Goal: Task Accomplishment & Management: Use online tool/utility

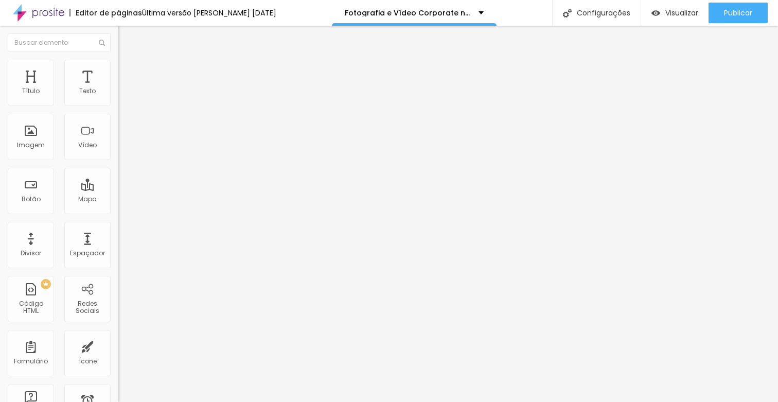
click at [118, 70] on img at bounding box center [122, 74] width 9 height 9
type input "5"
type input "45"
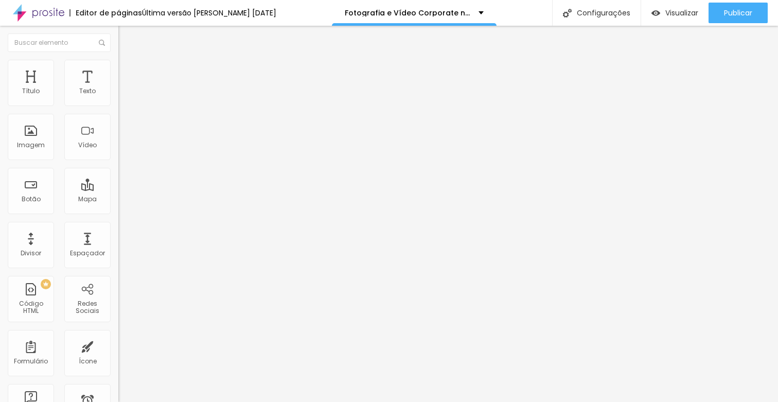
type input "50"
drag, startPoint x: 21, startPoint y: 98, endPoint x: 111, endPoint y: 97, distance: 90.1
click at [118, 96] on div "50 px Espaçamento Interno" at bounding box center [177, 153] width 118 height 146
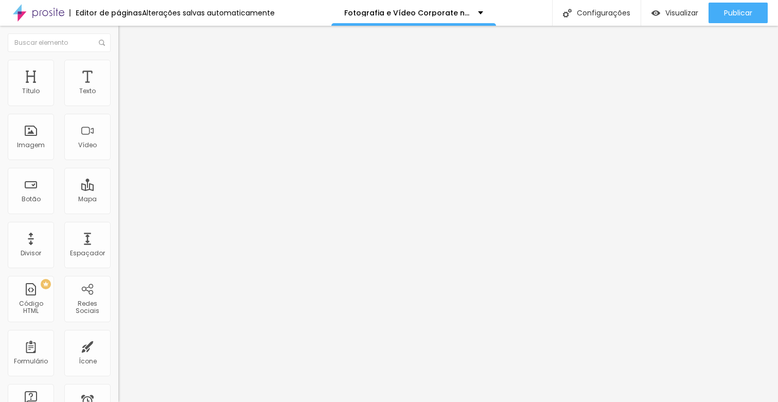
click at [118, 70] on img at bounding box center [122, 74] width 9 height 9
type input "50"
click at [118, 70] on li "Avançado" at bounding box center [177, 75] width 118 height 10
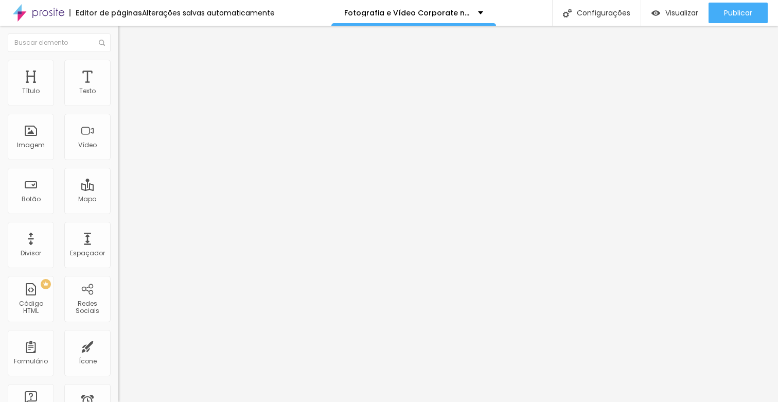
type input "50"
click at [118, 70] on li "Avançado" at bounding box center [177, 75] width 118 height 10
type input "5"
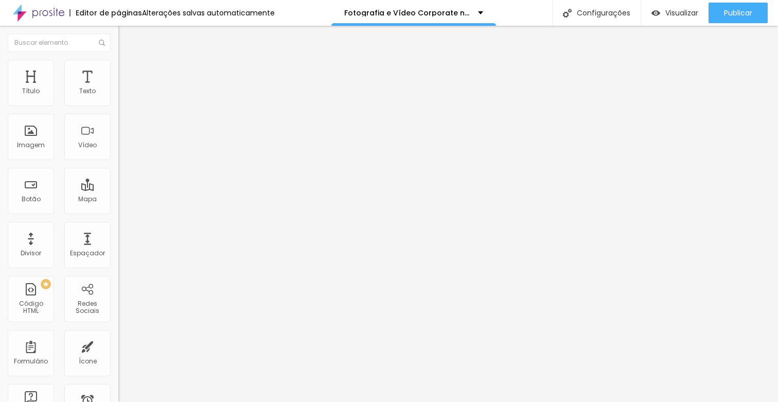
type input "5"
type input "50"
click at [118, 70] on li "Avançado" at bounding box center [177, 75] width 118 height 10
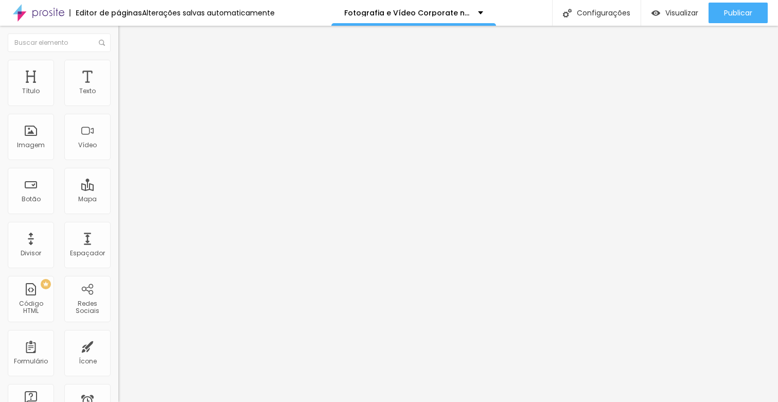
type input "50"
click at [118, 70] on li "Avançado" at bounding box center [177, 75] width 118 height 10
type input "50"
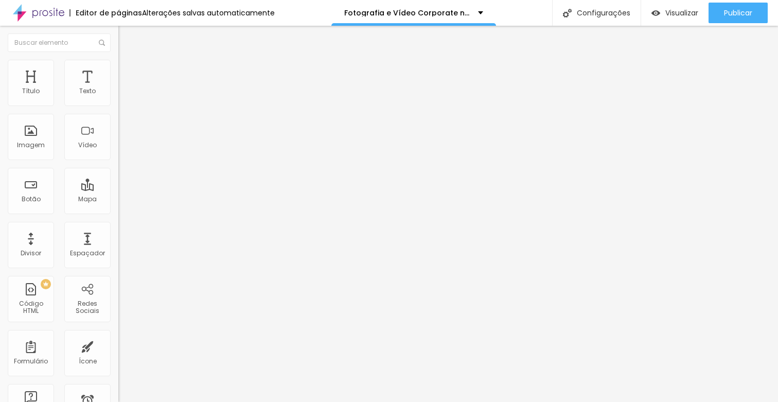
type input "50"
drag, startPoint x: 99, startPoint y: 105, endPoint x: 235, endPoint y: 107, distance: 136.4
type input "50"
click at [185, 200] on input "range" at bounding box center [151, 204] width 66 height 8
click at [118, 70] on li "Avançado" at bounding box center [177, 75] width 118 height 10
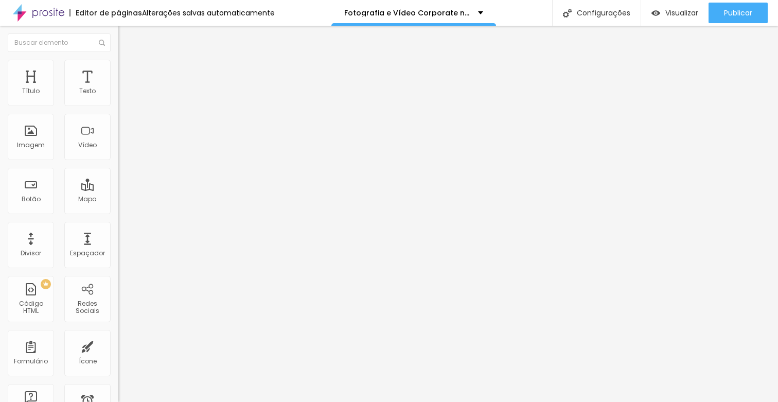
drag, startPoint x: 74, startPoint y: 98, endPoint x: 82, endPoint y: 98, distance: 7.7
click at [118, 99] on div "0 px Espaçamento Interno" at bounding box center [177, 153] width 118 height 146
type input "45"
type input "50"
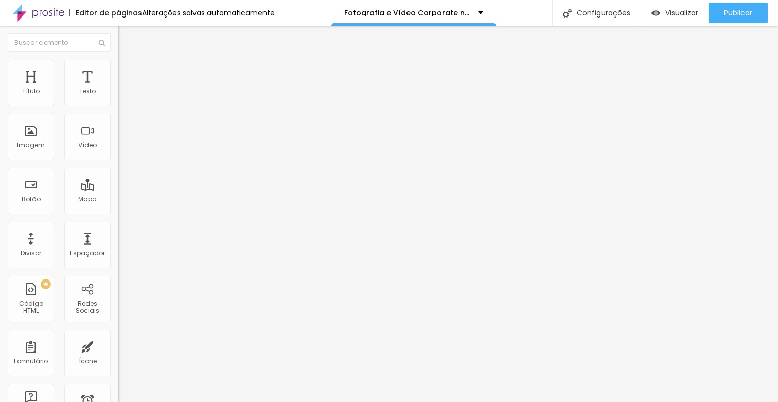
type input "50"
click at [118, 70] on img at bounding box center [122, 74] width 9 height 9
type input "50"
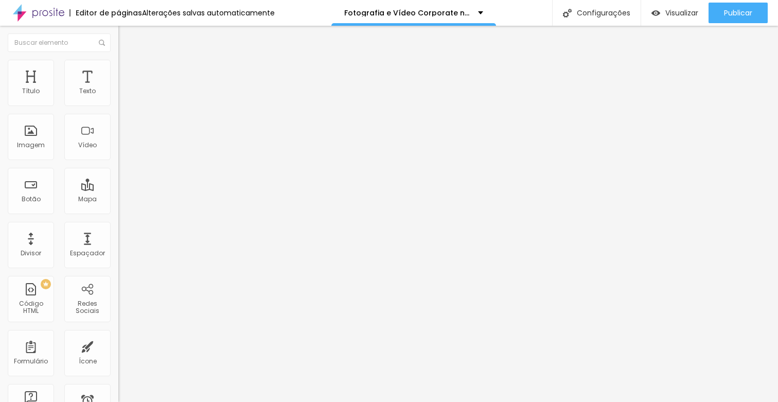
type input "50"
click at [128, 73] on span "Avançado" at bounding box center [145, 77] width 34 height 9
type input "50"
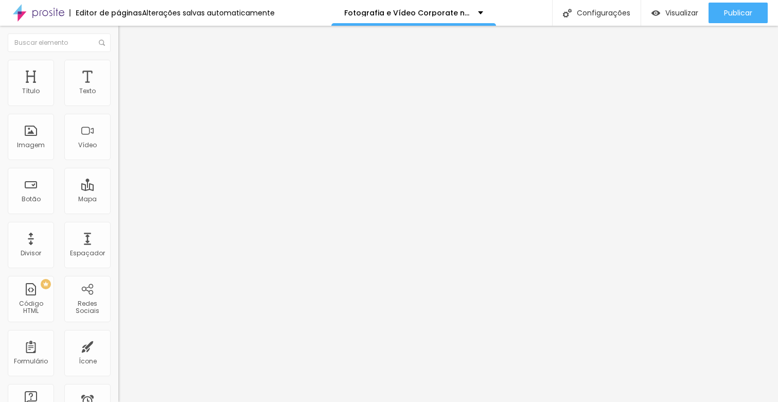
drag, startPoint x: 104, startPoint y: 64, endPoint x: 65, endPoint y: 89, distance: 46.3
click at [118, 70] on li "Avançado" at bounding box center [177, 75] width 118 height 10
type input "35"
type input "50"
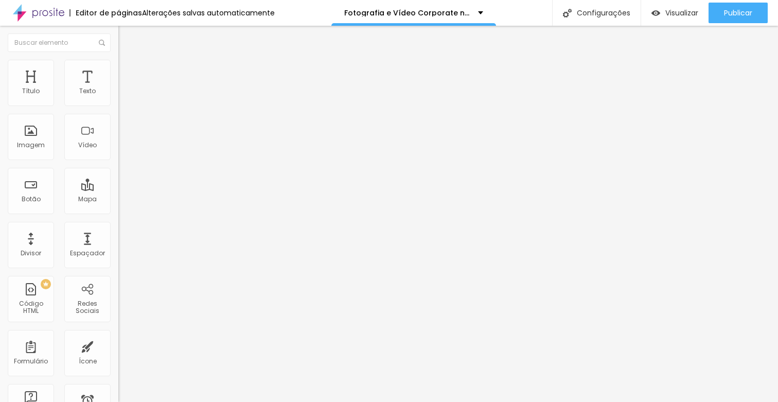
type input "50"
drag, startPoint x: 103, startPoint y: 60, endPoint x: 74, endPoint y: 90, distance: 41.5
click at [118, 70] on li "Avançado" at bounding box center [177, 75] width 118 height 10
type input "25"
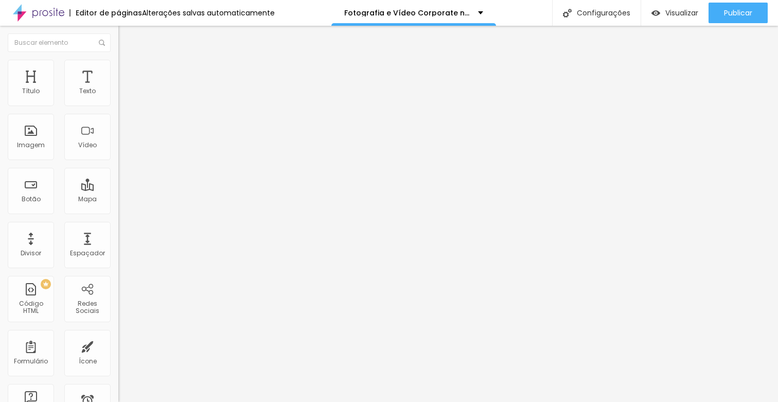
type input "25"
type input "50"
click at [118, 89] on span "Trocar imagem" at bounding box center [146, 84] width 56 height 9
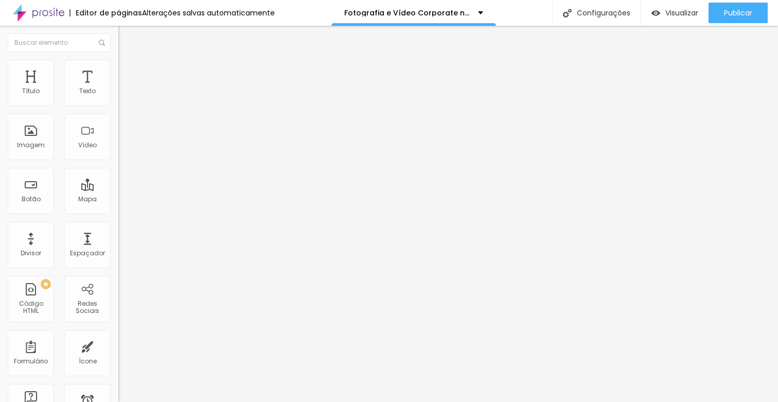
scroll to position [1614, 0]
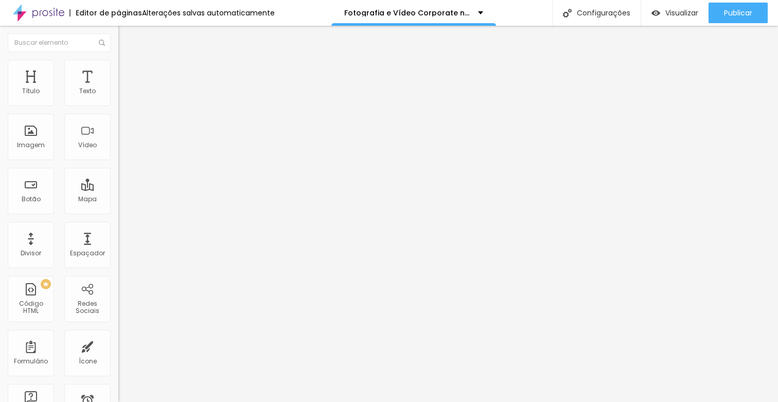
click at [118, 104] on input "video conferençia tech business" at bounding box center [180, 99] width 124 height 10
type input "video conferençia lançamento raiz fercopor"
click at [118, 104] on input "video conferençia lançamento raiz fercopor" at bounding box center [180, 99] width 124 height 10
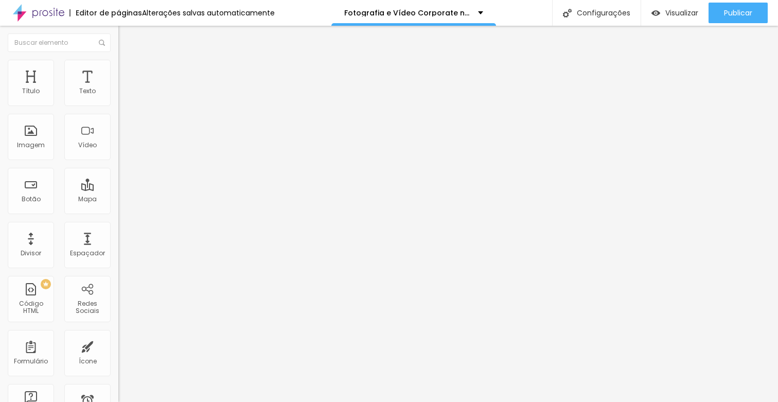
click at [118, 211] on input "[URL][DOMAIN_NAME]" at bounding box center [180, 206] width 124 height 10
paste input "574297-fotografia-e-video-de-eventos-[GEOGRAPHIC_DATA]"
type input "[URL][DOMAIN_NAME]"
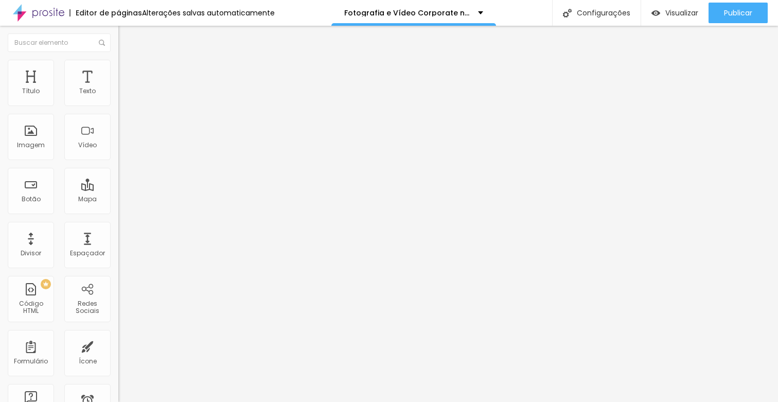
click at [118, 210] on input "[URL][DOMAIN_NAME]" at bounding box center [180, 207] width 124 height 10
paste input "574297-fotografia-e-video-de-eventos-[GEOGRAPHIC_DATA]"
type input "[URL][DOMAIN_NAME]"
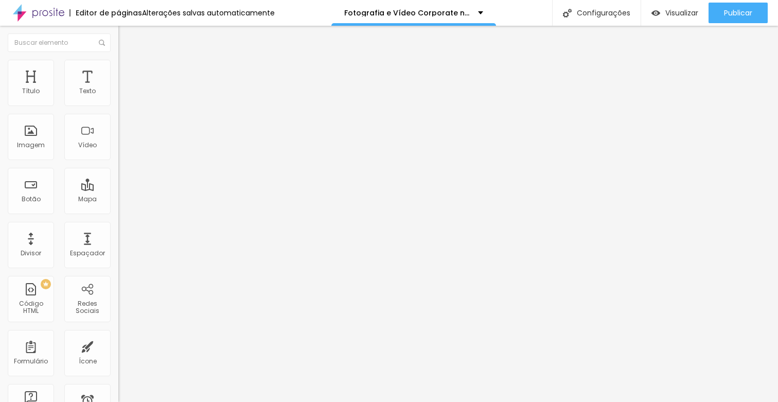
click at [118, 67] on li "Estilo" at bounding box center [177, 65] width 118 height 10
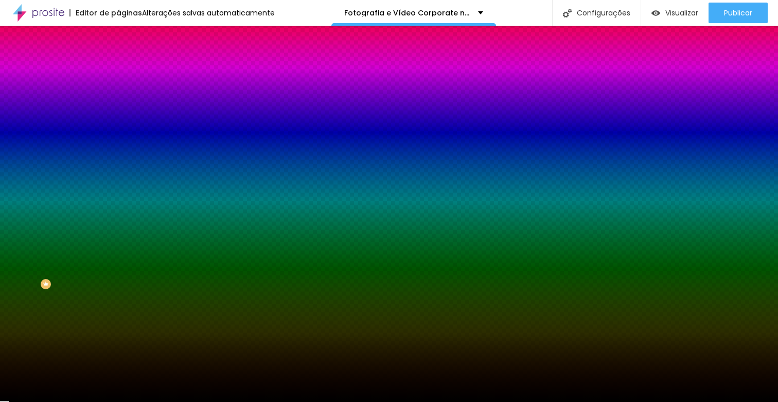
click at [123, 157] on icon "button" at bounding box center [126, 160] width 6 height 6
type input "#FFFFFF"
drag, startPoint x: 165, startPoint y: 257, endPoint x: 83, endPoint y: 214, distance: 91.9
click at [83, 214] on body "Editor de páginas Alterações [PERSON_NAME] automaticamente Fotografia e Vídeo C…" at bounding box center [389, 201] width 778 height 402
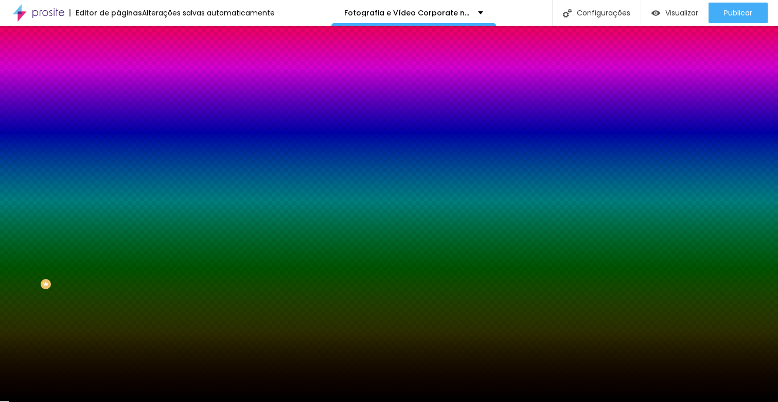
type input "3"
type input "0.5"
type input "1"
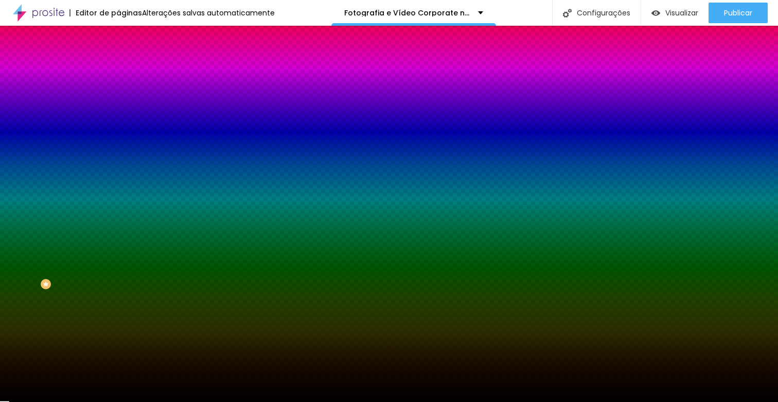
type input "0.5"
type input "1"
click at [452, 402] on div at bounding box center [389, 410] width 778 height 0
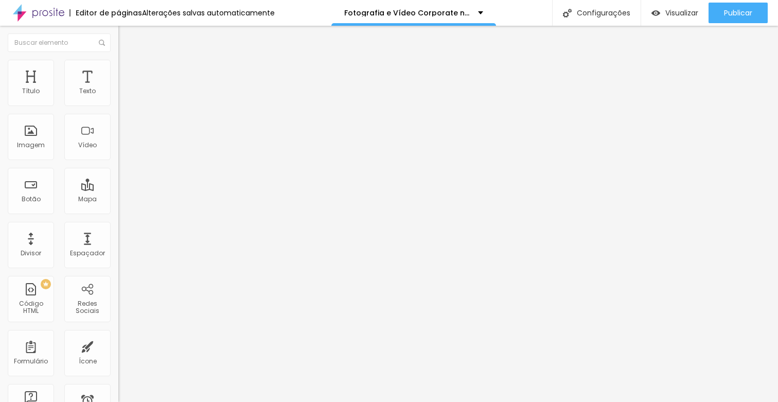
click at [118, 61] on img at bounding box center [122, 64] width 9 height 9
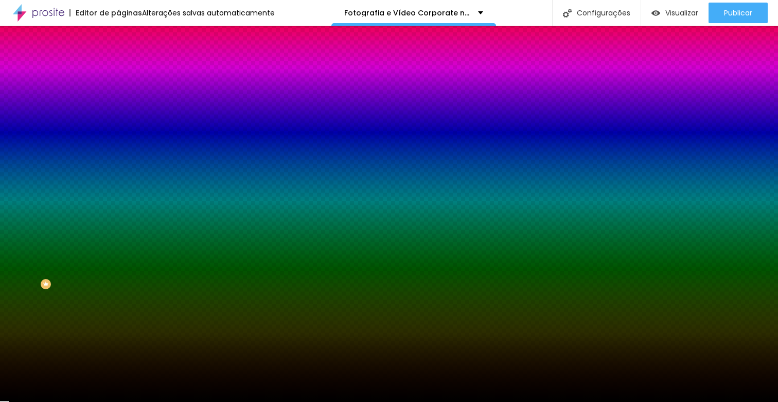
click at [118, 158] on button "button" at bounding box center [125, 160] width 14 height 11
type input "#FFFFFF"
drag, startPoint x: 145, startPoint y: 260, endPoint x: 134, endPoint y: 250, distance: 14.9
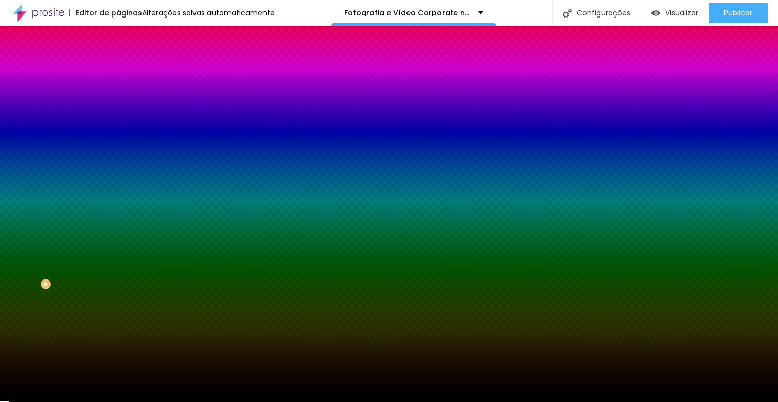
type input "3"
type input "0.5"
type input "1"
type input "0.5"
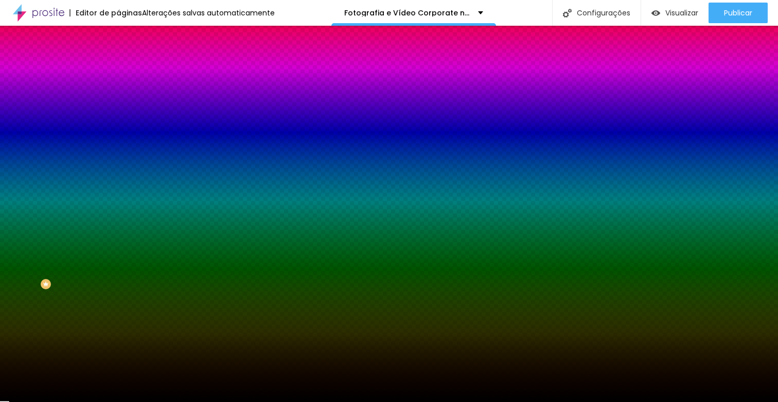
type input "1"
click at [420, 402] on div at bounding box center [389, 410] width 778 height 0
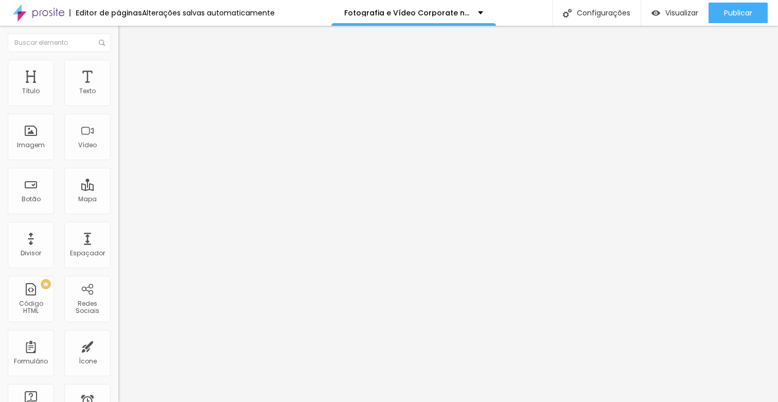
click at [118, 158] on span "Normal" at bounding box center [129, 157] width 23 height 9
click at [118, 168] on span "Pequeno" at bounding box center [131, 164] width 27 height 9
click at [118, 165] on div "[GEOGRAPHIC_DATA]" at bounding box center [177, 166] width 118 height 34
click at [118, 160] on span "Normal" at bounding box center [129, 157] width 23 height 9
click at [118, 168] on span "Pequeno" at bounding box center [131, 164] width 27 height 9
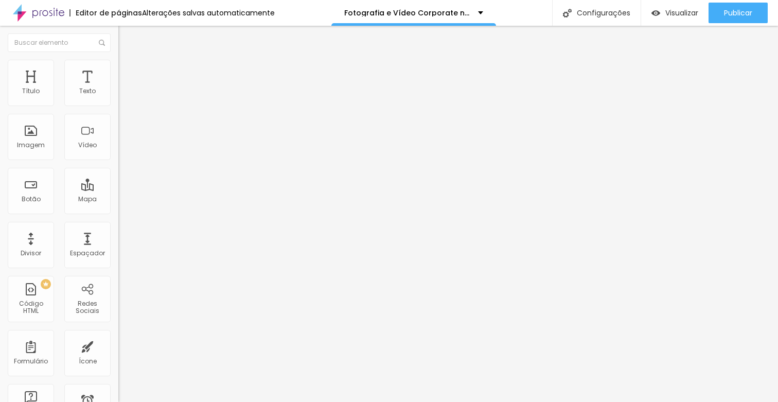
click at [118, 159] on span "Normal" at bounding box center [129, 157] width 23 height 9
click at [118, 167] on div "Pequeno" at bounding box center [177, 164] width 118 height 6
click at [118, 162] on span "Normal" at bounding box center [129, 157] width 23 height 9
click at [118, 168] on span "Pequeno" at bounding box center [131, 164] width 27 height 9
click at [118, 61] on ul "Conteúdo Estilo Avançado" at bounding box center [177, 64] width 118 height 31
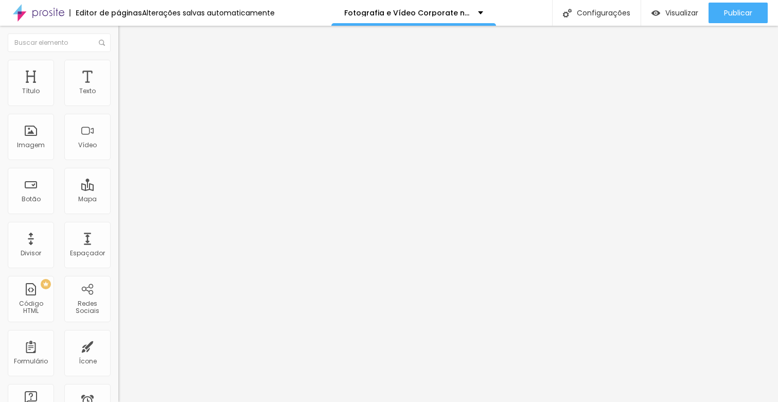
click at [118, 62] on img at bounding box center [122, 64] width 9 height 9
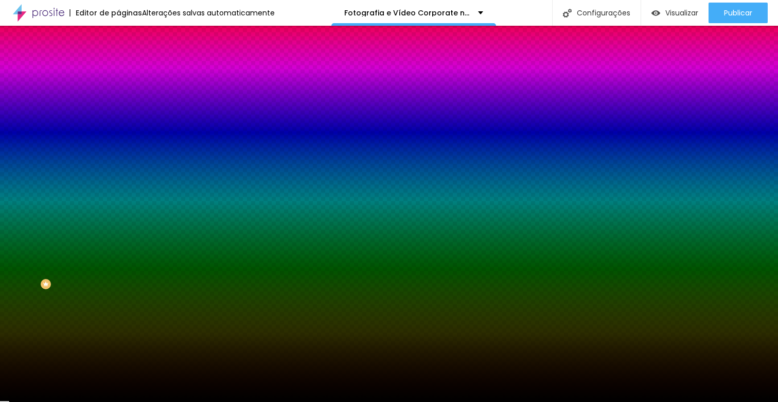
click at [124, 129] on icon "button" at bounding box center [126, 131] width 4 height 4
drag, startPoint x: 63, startPoint y: 146, endPoint x: 70, endPoint y: 148, distance: 6.9
click at [63, 402] on div at bounding box center [389, 410] width 778 height 0
click at [124, 158] on icon "button" at bounding box center [126, 160] width 4 height 4
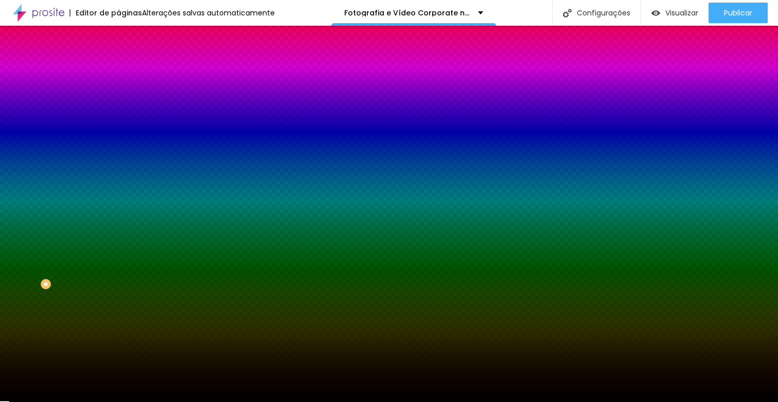
type input "#FFFFFF"
drag, startPoint x: 154, startPoint y: 254, endPoint x: 176, endPoint y: 237, distance: 26.8
type input "3"
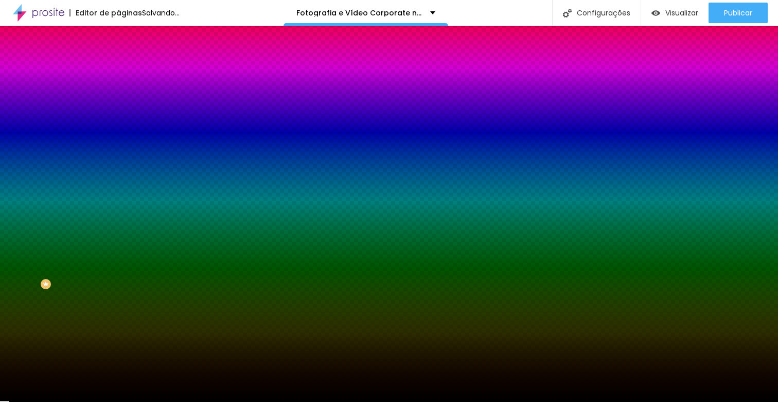
type input "0.5"
type input "1"
type input "0.5"
type input "1"
click at [472, 402] on div at bounding box center [389, 410] width 778 height 0
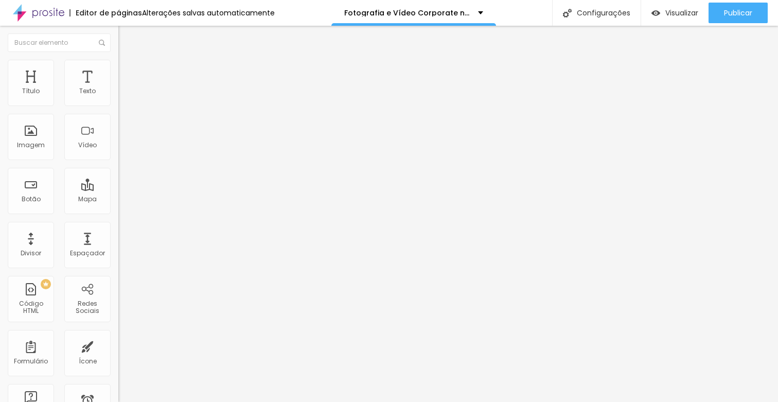
click at [118, 159] on span "Normal" at bounding box center [129, 157] width 23 height 9
click at [118, 168] on span "Pequeno" at bounding box center [131, 164] width 27 height 9
click at [128, 71] on span "Estilo" at bounding box center [136, 66] width 16 height 9
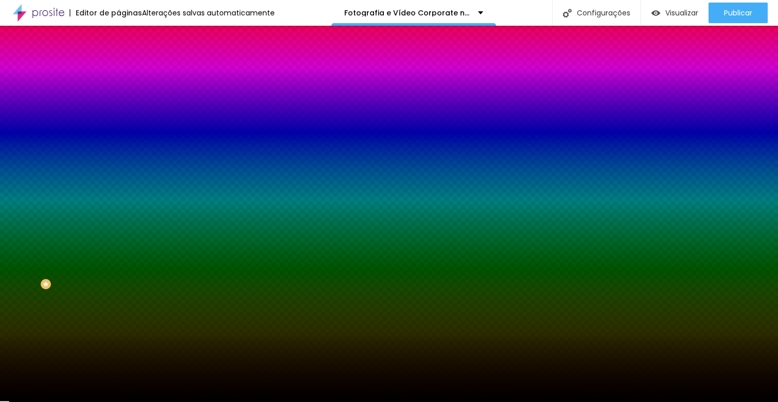
click at [118, 155] on button "button" at bounding box center [125, 160] width 14 height 11
drag, startPoint x: 217, startPoint y: 206, endPoint x: 242, endPoint y: 220, distance: 29.3
type input "3"
type input "0.5"
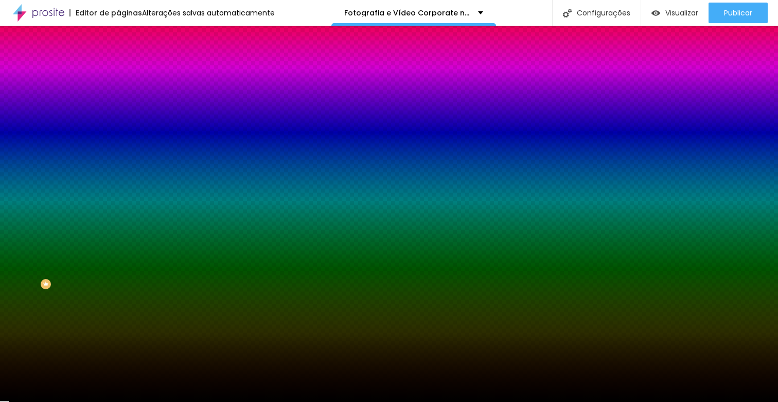
type input "1"
type input "0.5"
type input "1"
type input "#BC8484"
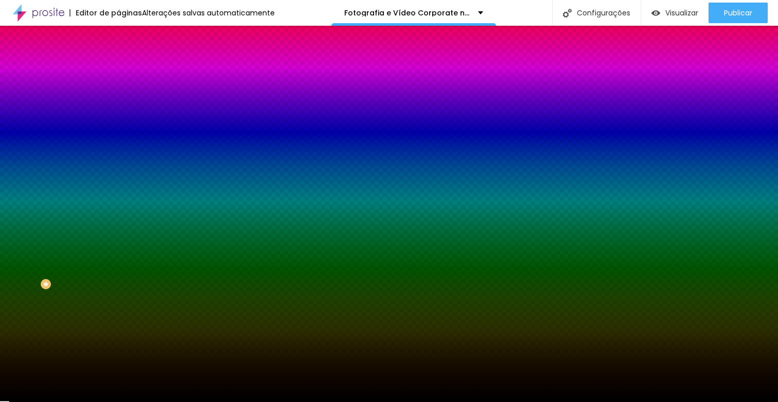
type input "1"
type input "#FFFFFF"
drag, startPoint x: 141, startPoint y: 260, endPoint x: 96, endPoint y: 232, distance: 53.3
type input "1"
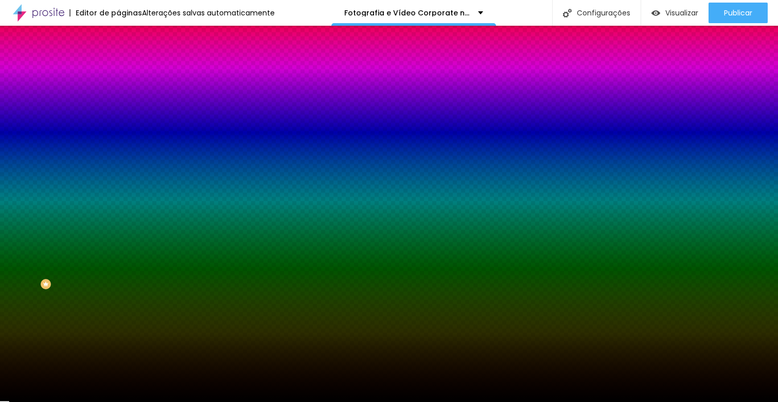
click at [483, 402] on div at bounding box center [389, 410] width 778 height 0
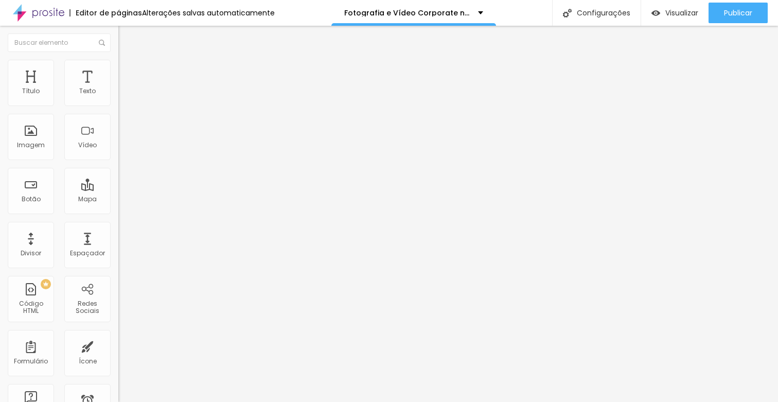
click at [118, 161] on span "Normal" at bounding box center [129, 157] width 23 height 9
drag, startPoint x: 79, startPoint y: 171, endPoint x: 72, endPoint y: 126, distance: 46.5
click at [118, 168] on span "Pequeno" at bounding box center [131, 164] width 27 height 9
click at [128, 71] on span "Estilo" at bounding box center [136, 66] width 16 height 9
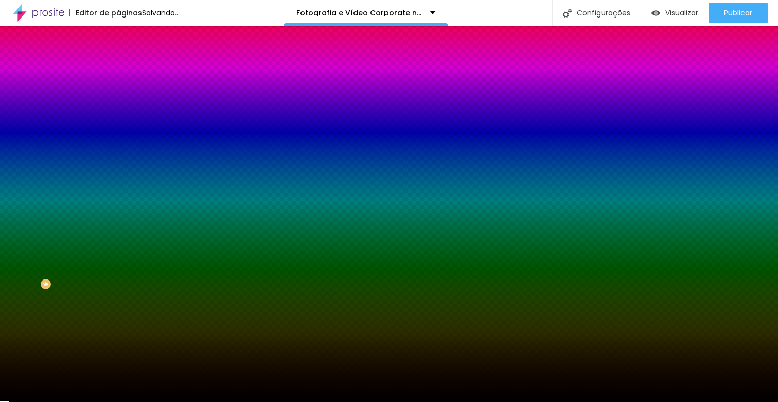
click at [123, 157] on icon "button" at bounding box center [126, 160] width 6 height 6
type input "#FFFFFF"
drag, startPoint x: 145, startPoint y: 262, endPoint x: 222, endPoint y: 225, distance: 85.7
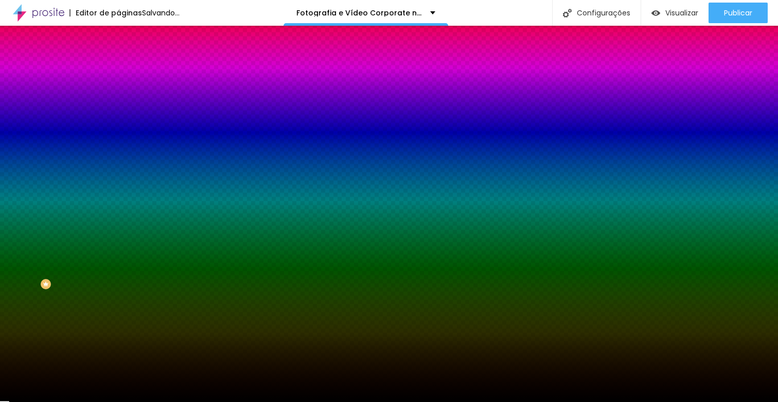
type input "3"
type input "0.5"
type input "1"
type input "0.5"
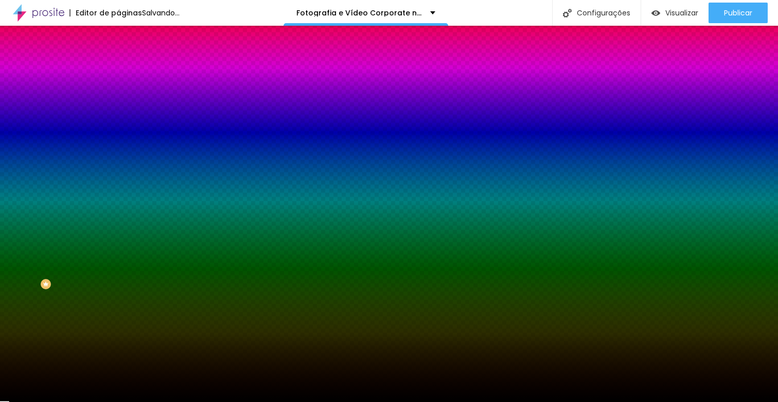
type input "1"
click at [346, 402] on div at bounding box center [389, 410] width 778 height 0
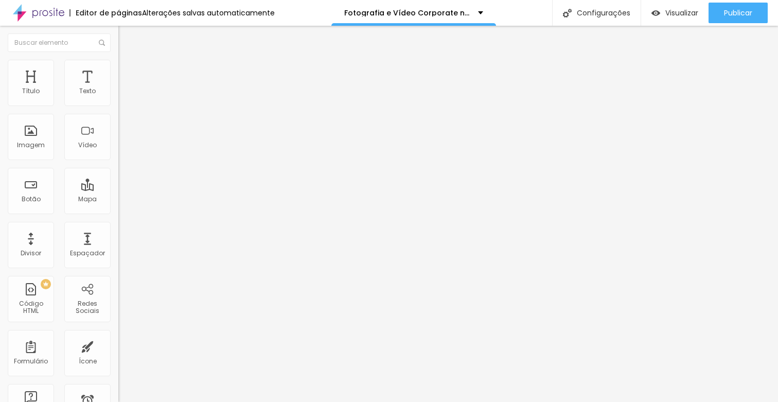
click at [118, 155] on div "Tamanho" at bounding box center [177, 152] width 118 height 6
click at [118, 167] on div "Pequeno" at bounding box center [177, 164] width 118 height 6
click at [118, 61] on img at bounding box center [122, 64] width 9 height 9
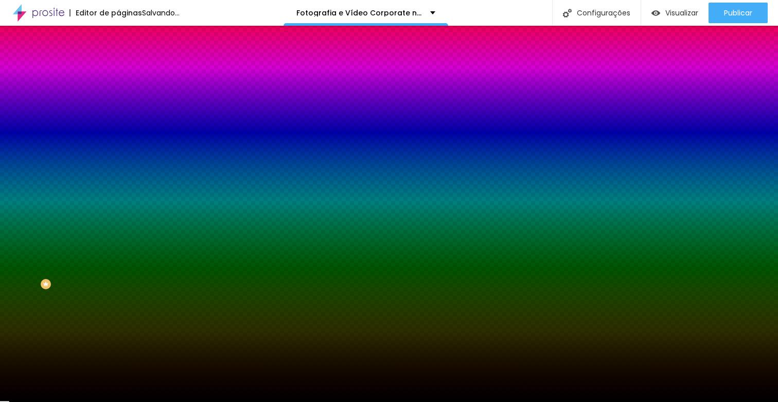
click at [118, 155] on button "button" at bounding box center [125, 160] width 14 height 11
type input "3"
type input "0.5"
type input "1"
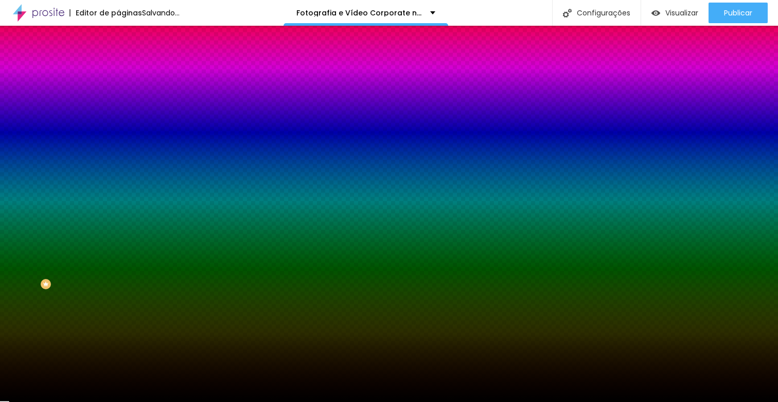
type input "0.5"
drag, startPoint x: 191, startPoint y: 234, endPoint x: 190, endPoint y: 244, distance: 9.3
type input "1"
type input "#D17676"
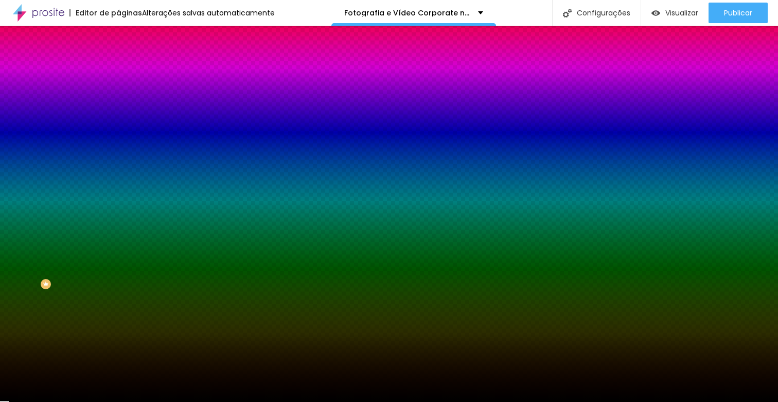
type input "1"
type input "#EFC0C0"
type input "1"
type input "#FFFFFF"
drag, startPoint x: 129, startPoint y: 247, endPoint x: 172, endPoint y: 241, distance: 44.2
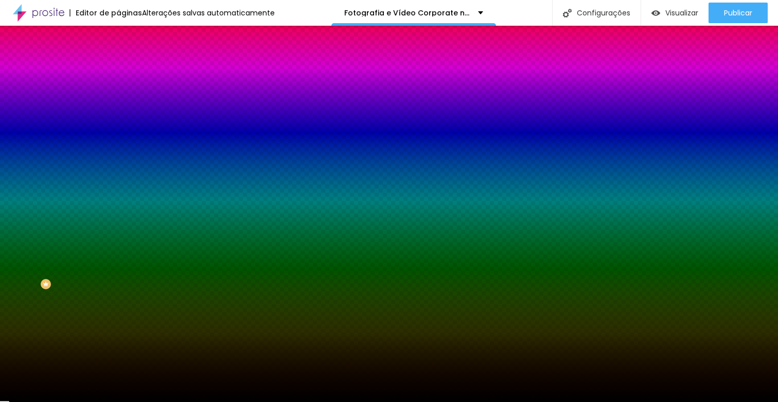
type input "1"
click at [438, 402] on div at bounding box center [389, 410] width 778 height 0
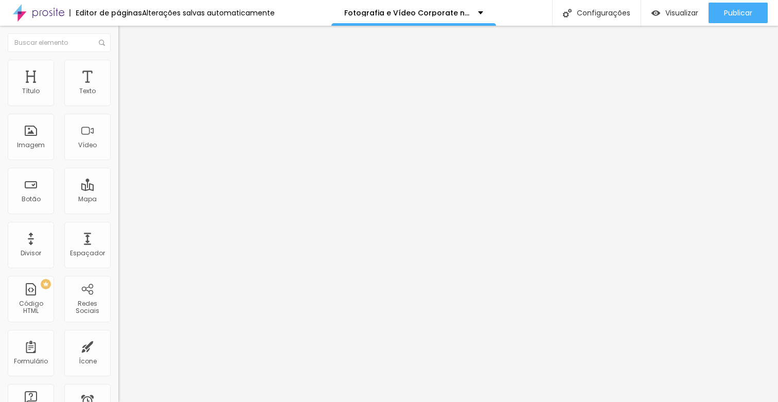
click at [118, 160] on span "Normal" at bounding box center [129, 157] width 23 height 9
click at [118, 167] on div "Pequeno" at bounding box center [177, 164] width 118 height 6
click at [118, 60] on img at bounding box center [122, 64] width 9 height 9
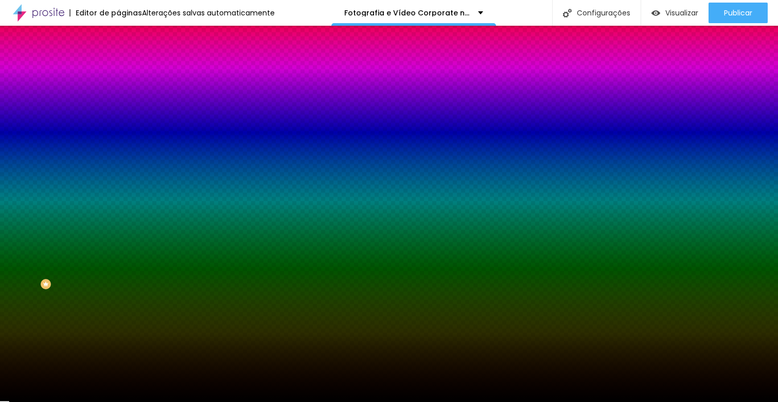
click at [118, 155] on button "button" at bounding box center [125, 160] width 14 height 11
type input "#FFFFFF"
drag, startPoint x: 140, startPoint y: 252, endPoint x: 131, endPoint y: 238, distance: 17.1
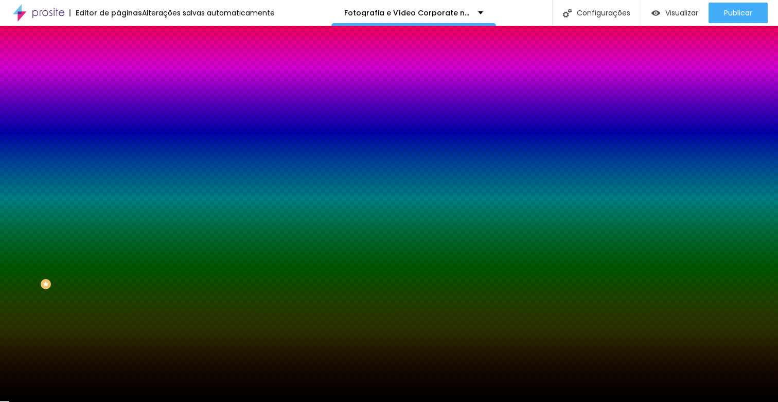
type input "3"
type input "0.5"
type input "1"
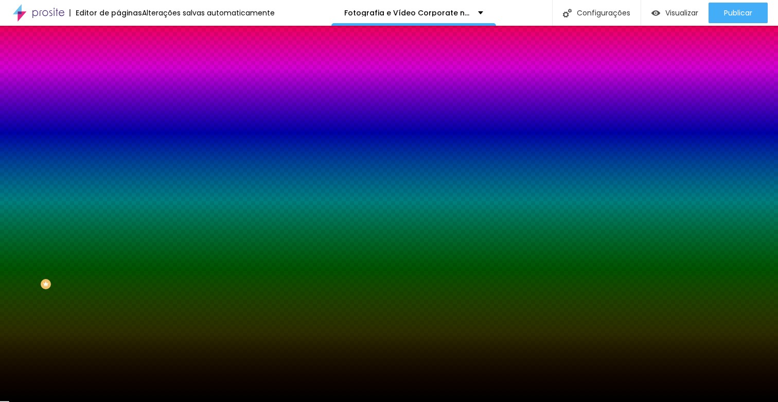
type input "0.5"
type input "1"
click at [493, 402] on div at bounding box center [389, 410] width 778 height 0
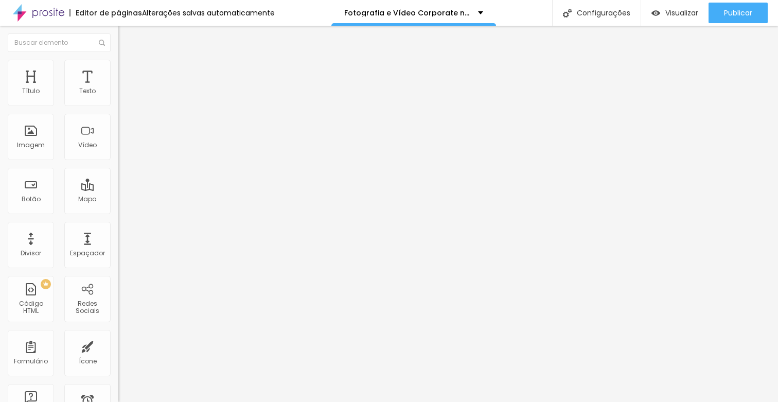
click at [118, 161] on span "Normal" at bounding box center [129, 157] width 23 height 9
drag, startPoint x: 75, startPoint y: 171, endPoint x: 57, endPoint y: 42, distance: 130.4
click at [118, 167] on div "Pequeno" at bounding box center [177, 164] width 118 height 6
drag, startPoint x: 59, startPoint y: 66, endPoint x: 61, endPoint y: 76, distance: 10.5
click at [118, 65] on img at bounding box center [122, 64] width 9 height 9
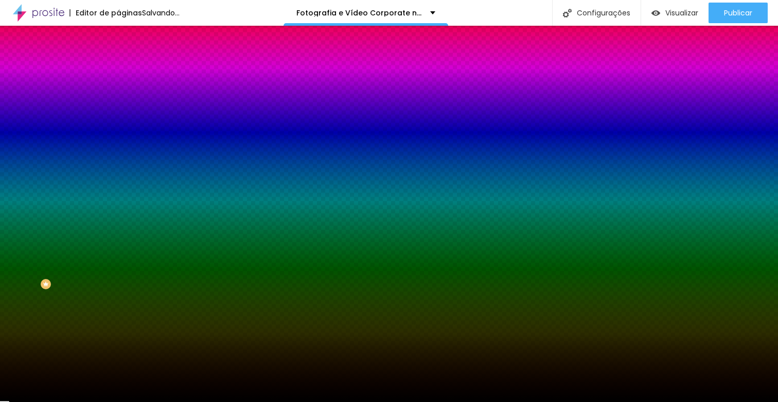
click at [123, 157] on icon "button" at bounding box center [126, 160] width 6 height 6
type input "#FFFFFF"
drag, startPoint x: 154, startPoint y: 264, endPoint x: 131, endPoint y: 240, distance: 33.1
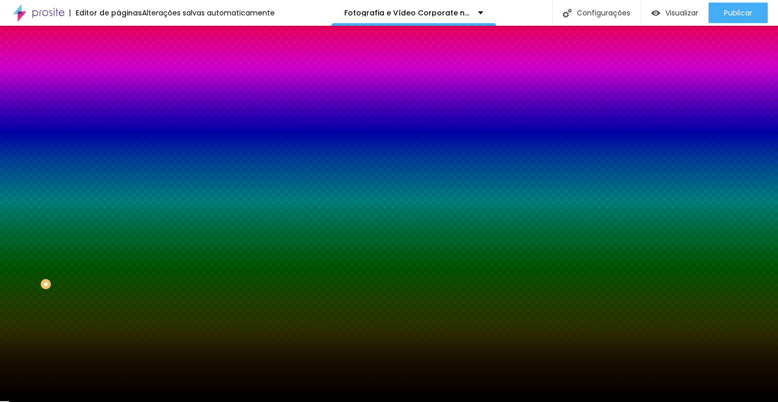
type input "3"
type input "0.5"
type input "1"
type input "0.5"
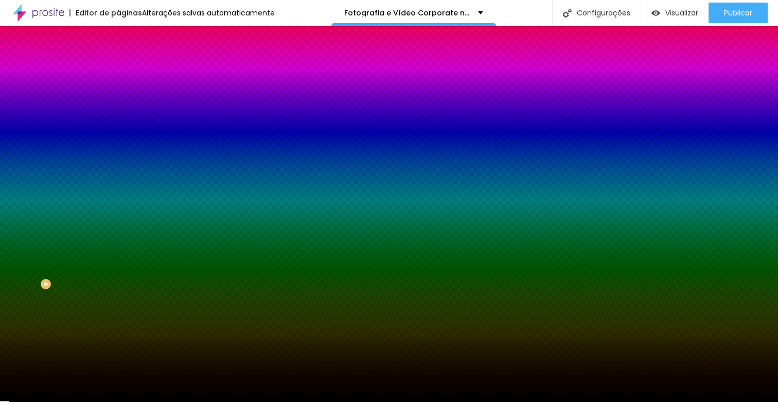
type input "1"
click at [459, 402] on div at bounding box center [389, 410] width 778 height 0
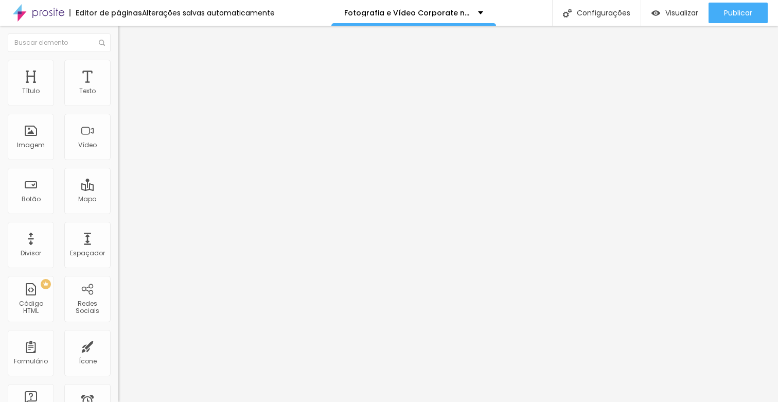
click at [118, 163] on div "[GEOGRAPHIC_DATA]" at bounding box center [177, 166] width 118 height 34
click at [118, 157] on span "Normal" at bounding box center [129, 157] width 23 height 9
click at [118, 167] on div "Pequeno" at bounding box center [177, 164] width 118 height 6
click at [118, 70] on li "Avançado" at bounding box center [177, 75] width 118 height 10
click at [118, 66] on li "Estilo" at bounding box center [177, 65] width 118 height 10
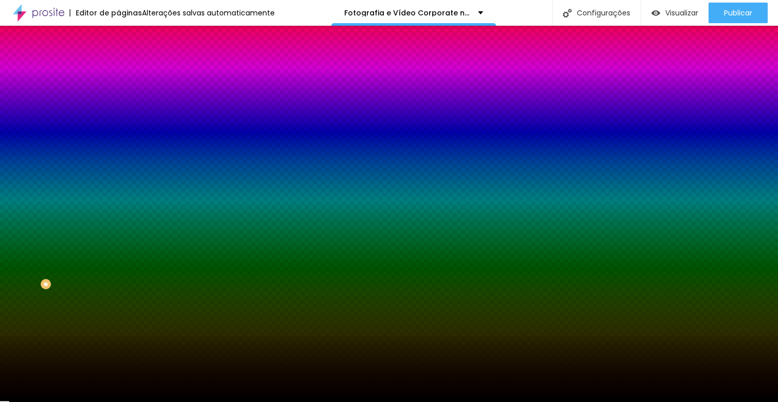
click at [118, 155] on button "button" at bounding box center [125, 160] width 14 height 11
type input "#FFFFFF"
drag, startPoint x: 171, startPoint y: 269, endPoint x: 113, endPoint y: 242, distance: 64.5
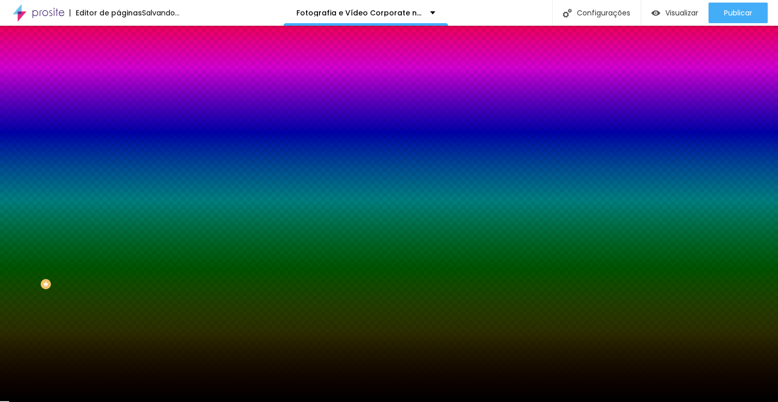
drag, startPoint x: 146, startPoint y: 236, endPoint x: 196, endPoint y: 212, distance: 55.3
type input "3"
type input "0.5"
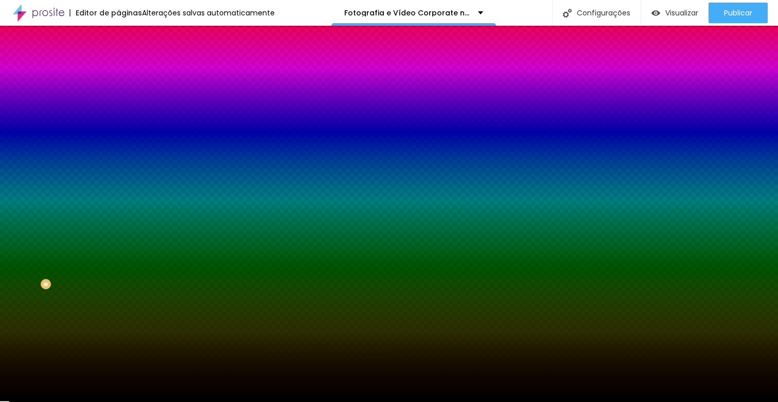
type input "1"
type input "0.5"
click at [404, 402] on div at bounding box center [389, 410] width 778 height 0
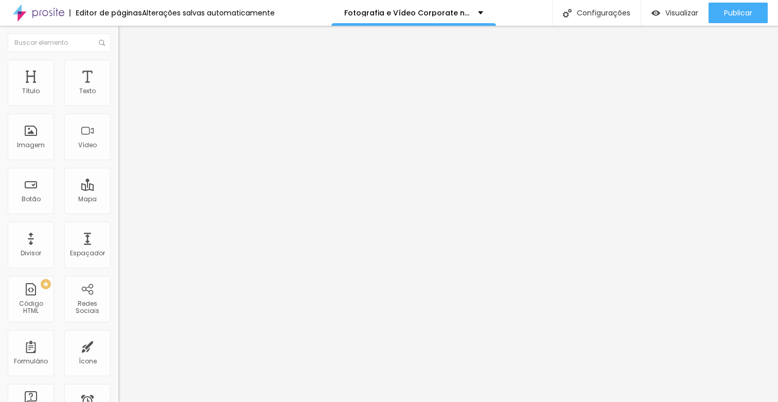
drag, startPoint x: 101, startPoint y: 160, endPoint x: 98, endPoint y: 170, distance: 10.7
click at [118, 160] on span "Normal" at bounding box center [129, 157] width 23 height 9
click at [118, 167] on div "Pequeno" at bounding box center [177, 164] width 118 height 6
click at [118, 65] on img at bounding box center [122, 64] width 9 height 9
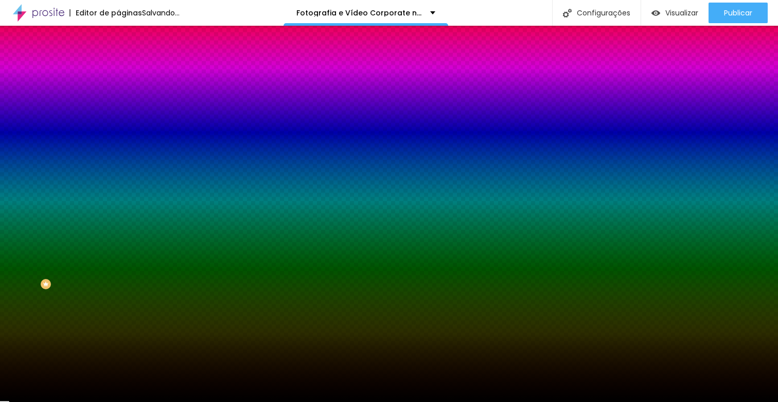
click at [127, 157] on icon "button" at bounding box center [128, 158] width 2 height 2
type input "3"
type input "0.5"
type input "1"
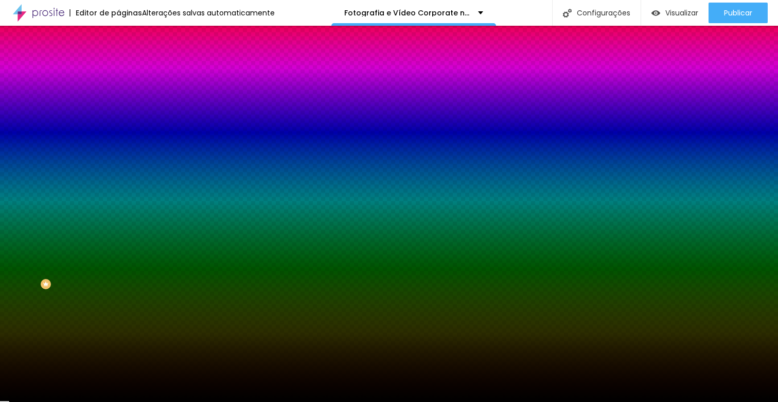
type input "0.5"
type input "1"
type input "#B27272"
type input "1"
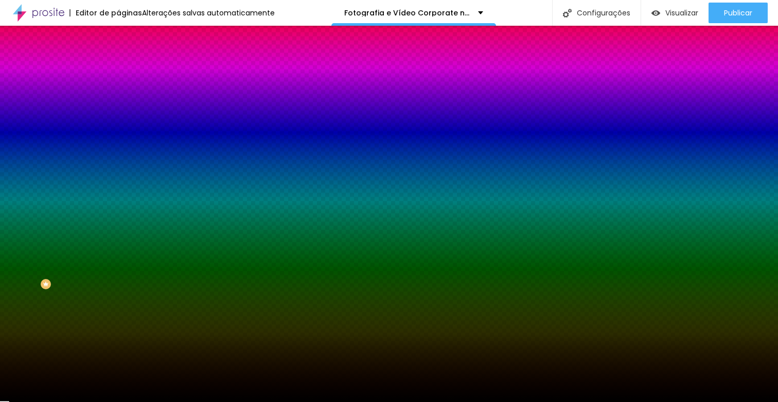
type input "#BA8080"
type input "1"
type input "#FFFFFF"
drag, startPoint x: 161, startPoint y: 275, endPoint x: 114, endPoint y: 238, distance: 59.7
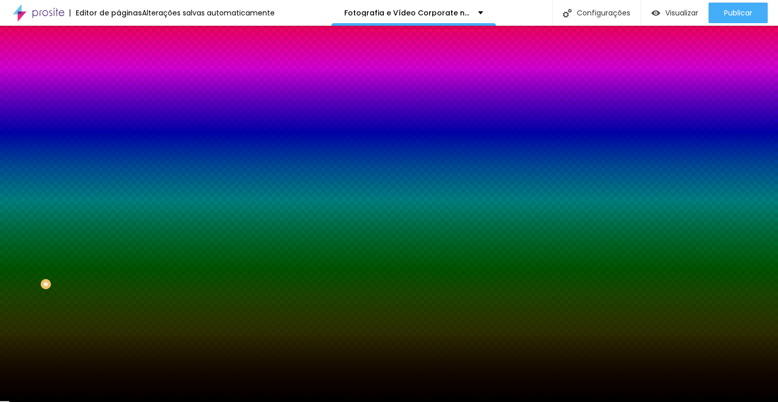
type input "1"
click at [352, 402] on div at bounding box center [389, 410] width 778 height 0
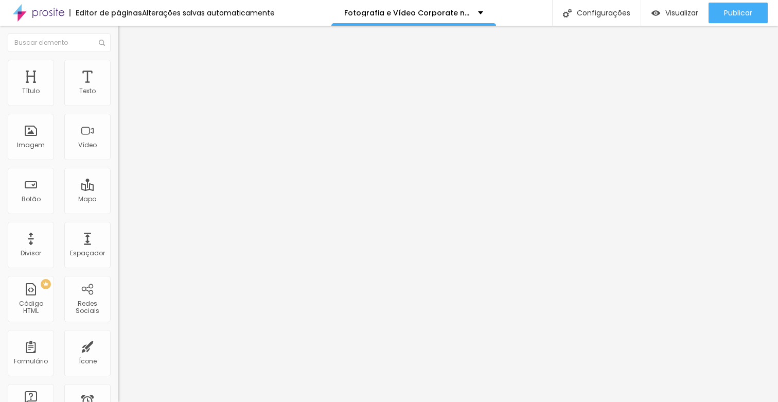
click at [118, 155] on span "Normal" at bounding box center [129, 157] width 23 height 9
drag, startPoint x: 67, startPoint y: 173, endPoint x: 60, endPoint y: 165, distance: 11.0
click at [118, 168] on span "Pequeno" at bounding box center [131, 164] width 27 height 9
click at [118, 65] on img at bounding box center [122, 64] width 9 height 9
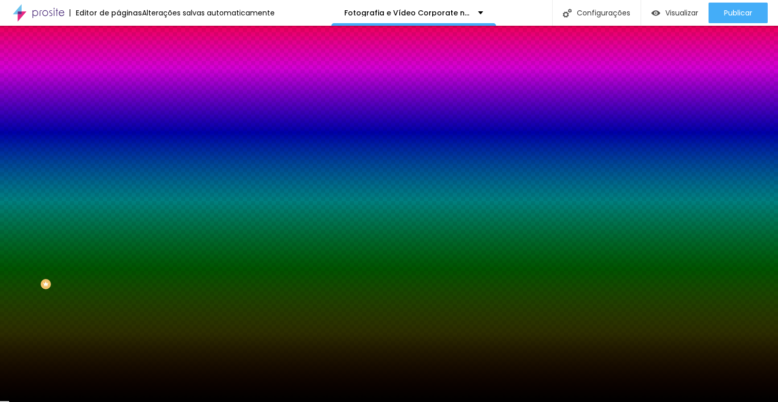
click at [118, 128] on button "button" at bounding box center [125, 131] width 14 height 11
click at [61, 402] on div at bounding box center [389, 410] width 778 height 0
click at [118, 155] on button "button" at bounding box center [125, 160] width 14 height 11
drag, startPoint x: 178, startPoint y: 265, endPoint x: 128, endPoint y: 254, distance: 51.2
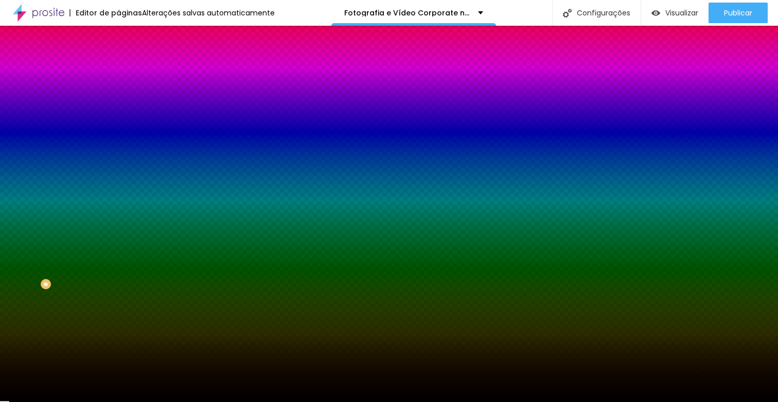
drag, startPoint x: 123, startPoint y: 233, endPoint x: 161, endPoint y: 256, distance: 44.4
type input "#FFFFFF"
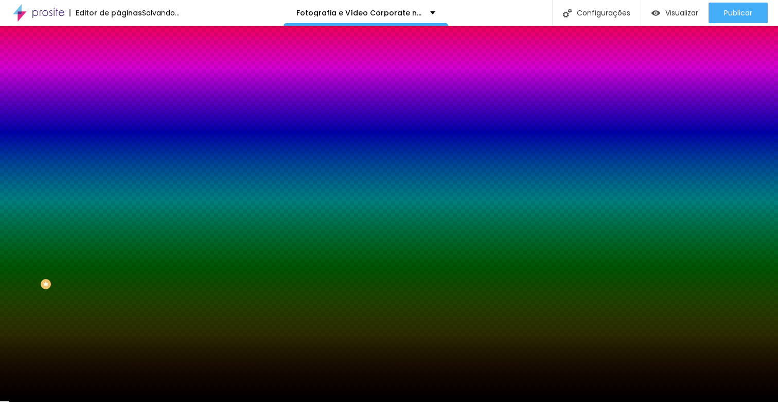
drag, startPoint x: 159, startPoint y: 259, endPoint x: 113, endPoint y: 241, distance: 49.0
type input "3"
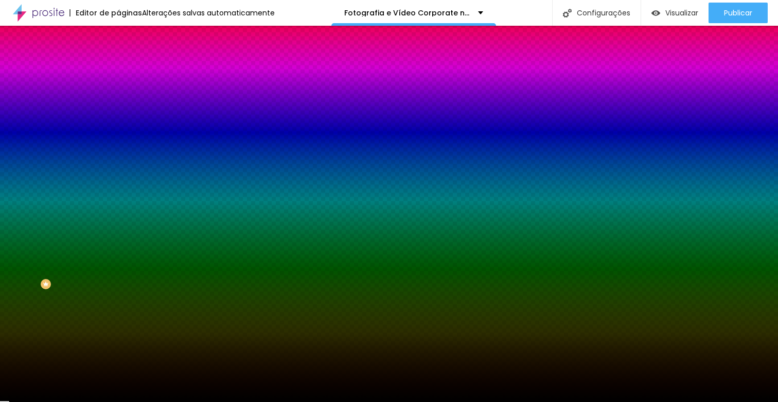
type input "0.5"
type input "1"
type input "0.5"
type input "1"
click at [506, 402] on div at bounding box center [389, 410] width 778 height 0
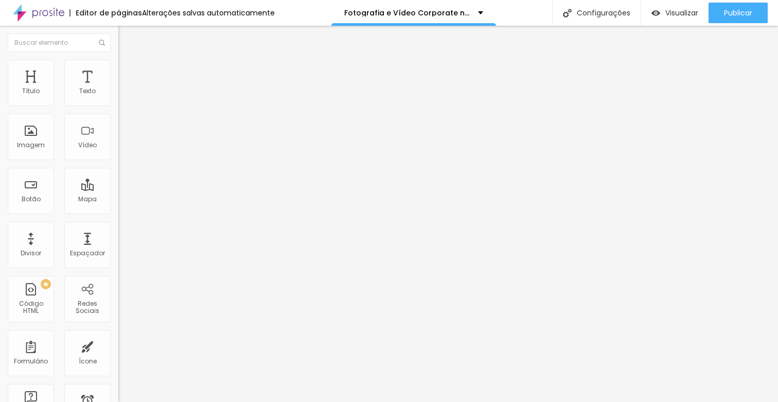
click at [118, 158] on span "Normal" at bounding box center [129, 157] width 23 height 9
click at [118, 168] on span "Pequeno" at bounding box center [131, 164] width 27 height 9
click at [118, 66] on li "Estilo" at bounding box center [177, 65] width 118 height 10
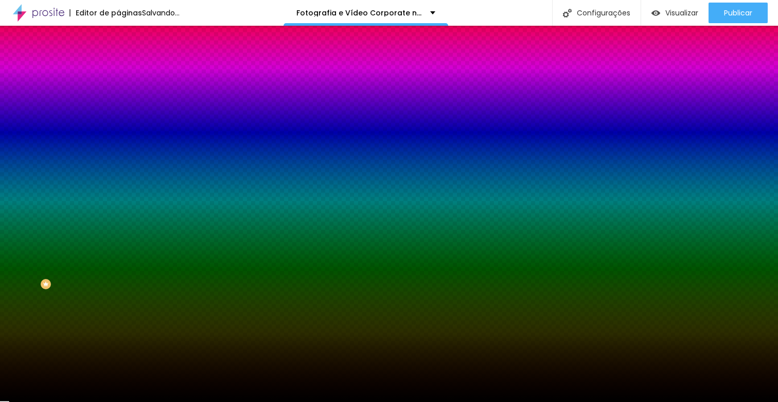
click at [118, 155] on button "button" at bounding box center [125, 160] width 14 height 11
drag, startPoint x: 186, startPoint y: 239, endPoint x: 189, endPoint y: 244, distance: 5.6
type input "#FFFFFF"
drag, startPoint x: 114, startPoint y: 252, endPoint x: 108, endPoint y: 236, distance: 17.8
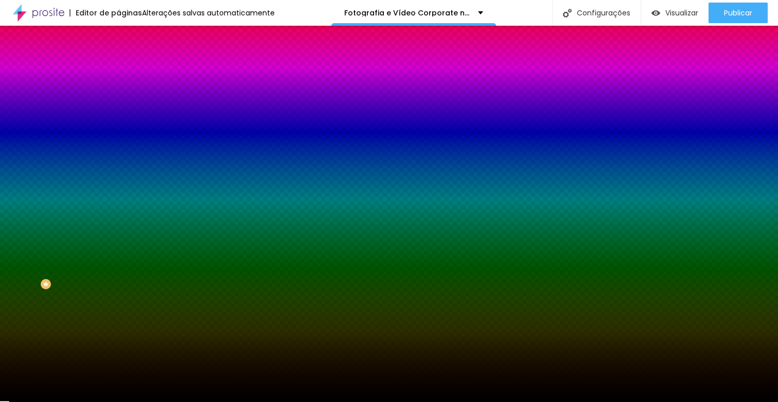
type input "3"
type input "0.5"
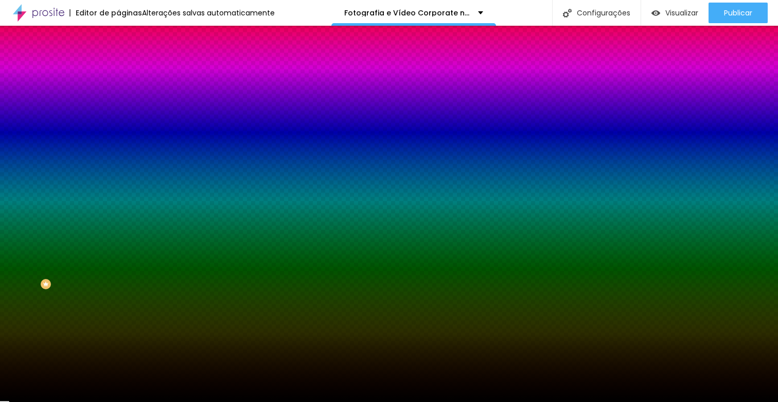
type input "1"
type input "0.5"
type input "1"
click at [537, 402] on div at bounding box center [389, 410] width 778 height 0
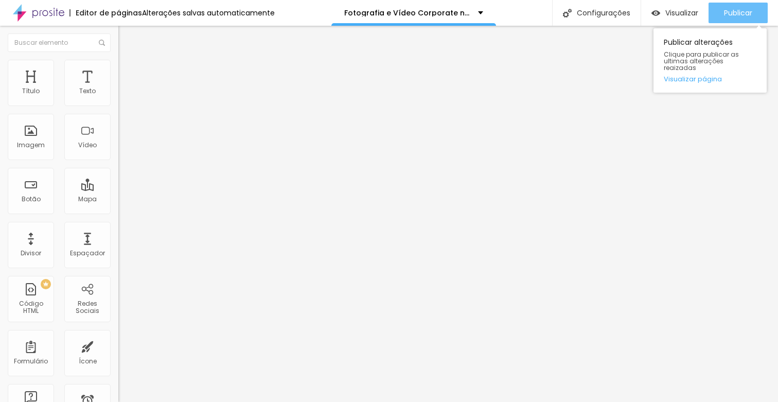
click at [737, 21] on div "Publicar" at bounding box center [738, 13] width 28 height 21
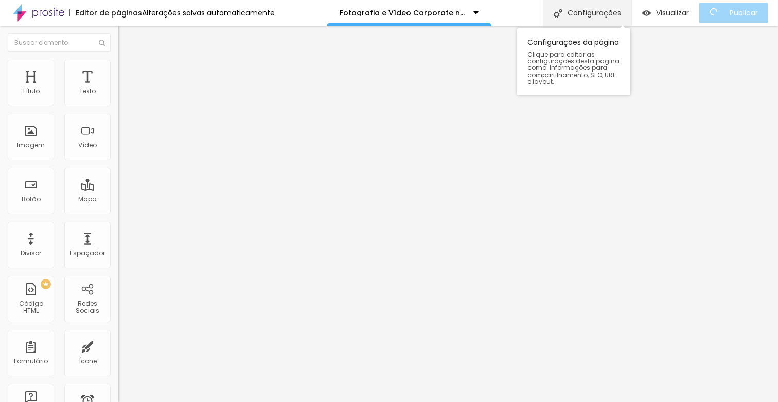
click at [612, 11] on div "Configurações" at bounding box center [587, 13] width 89 height 26
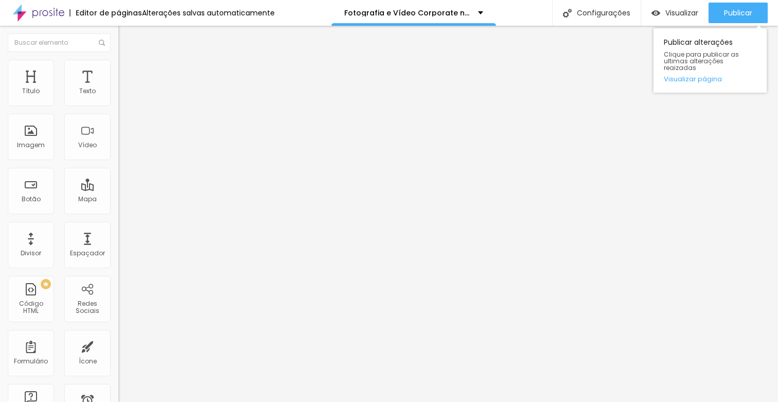
click at [734, 1] on div "Publicar Publicar alterações Clique para publicar as ultimas alterações reaizad…" at bounding box center [738, 13] width 59 height 26
click at [737, 9] on span "Publicar" at bounding box center [738, 13] width 28 height 8
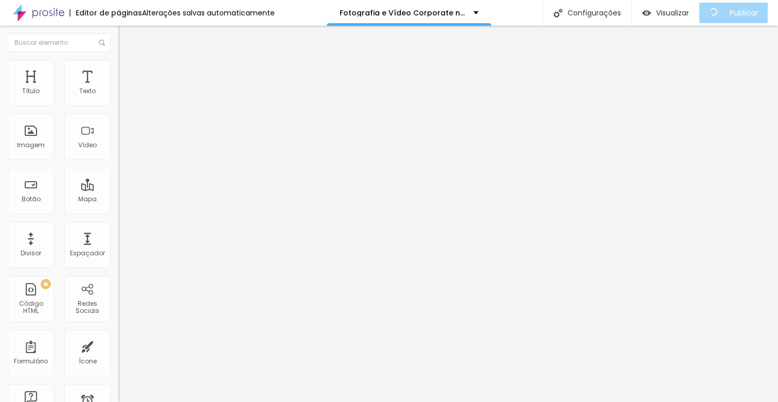
click at [38, 16] on img at bounding box center [38, 13] width 51 height 26
click at [118, 94] on span "Encaixotado" at bounding box center [138, 89] width 40 height 9
click at [118, 110] on span "Completo" at bounding box center [133, 105] width 31 height 9
click at [118, 153] on button "button" at bounding box center [125, 148] width 14 height 11
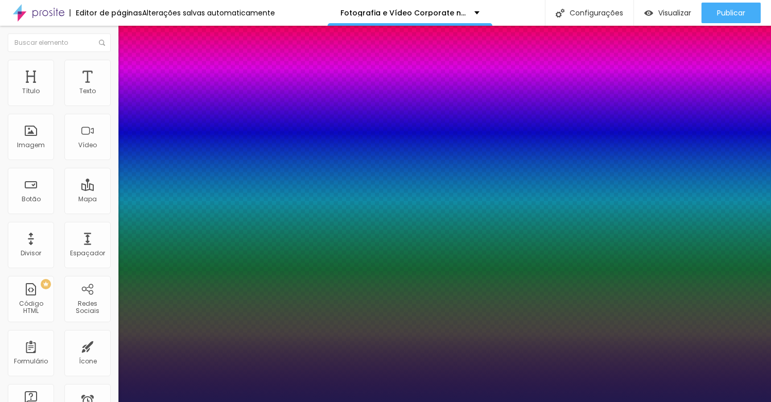
type input "0.5"
type input "19"
type input "0.5"
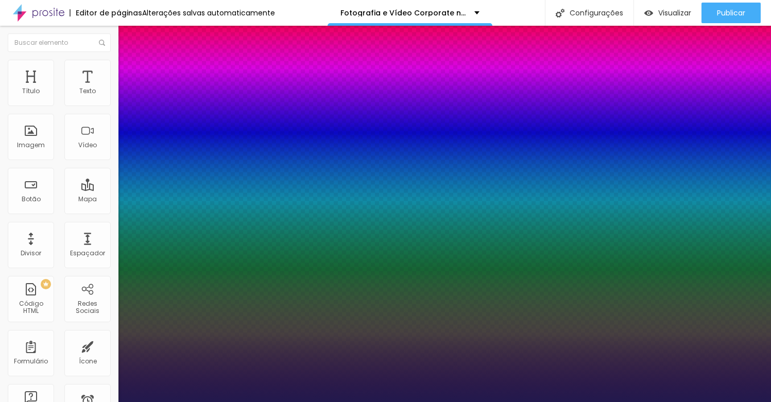
type input "18"
type input "0.5"
type input "17"
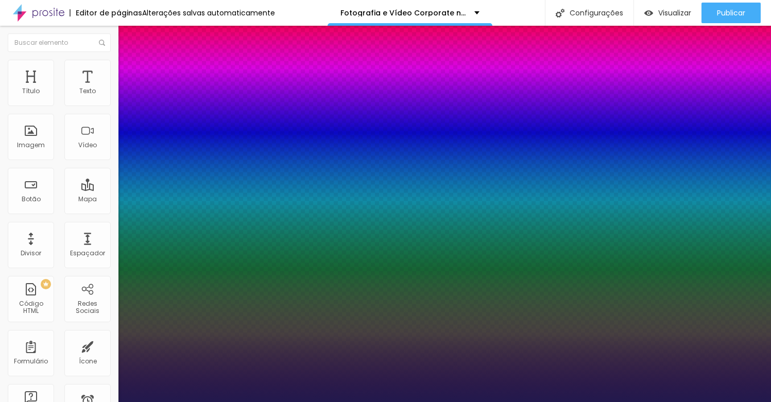
type input "0.5"
type input "16"
type input "0.5"
click at [241, 402] on div at bounding box center [385, 410] width 771 height 0
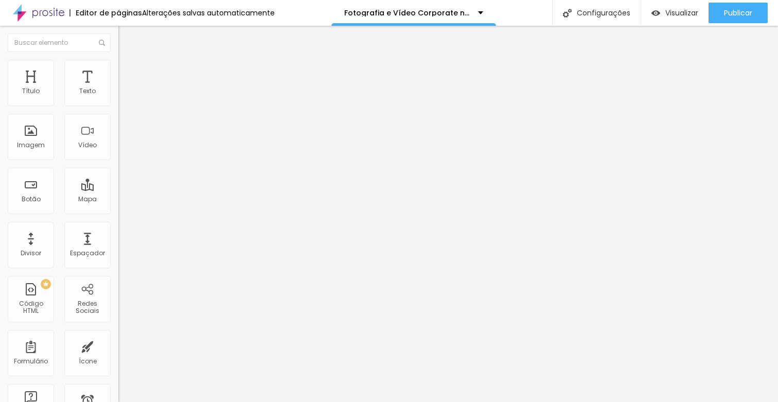
click at [118, 153] on button "button" at bounding box center [125, 148] width 14 height 11
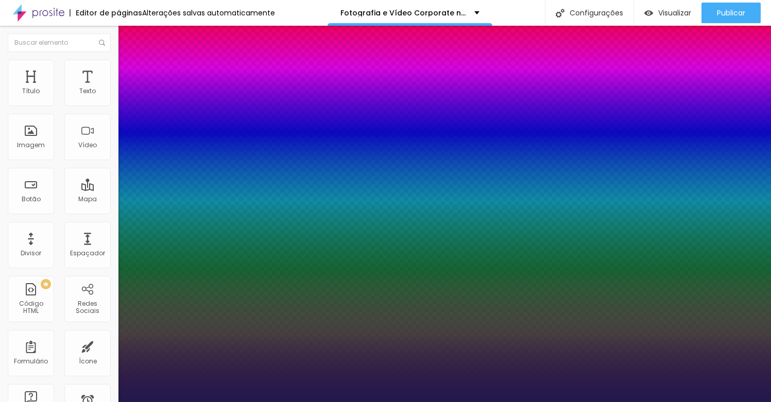
type input "0.5"
type input "19"
type input "0.5"
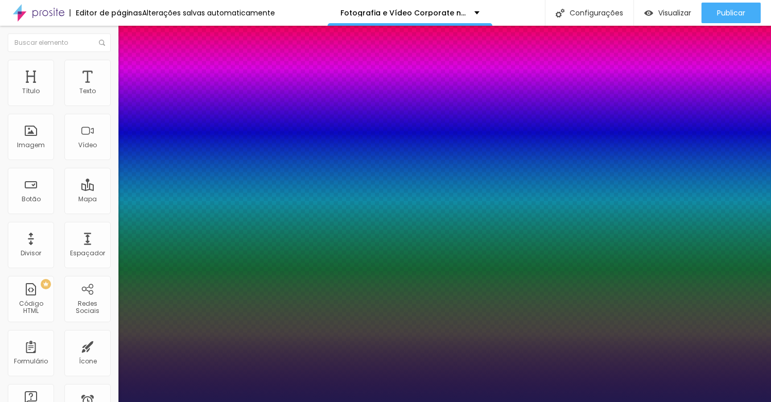
type input "18"
type input "0.5"
type input "17"
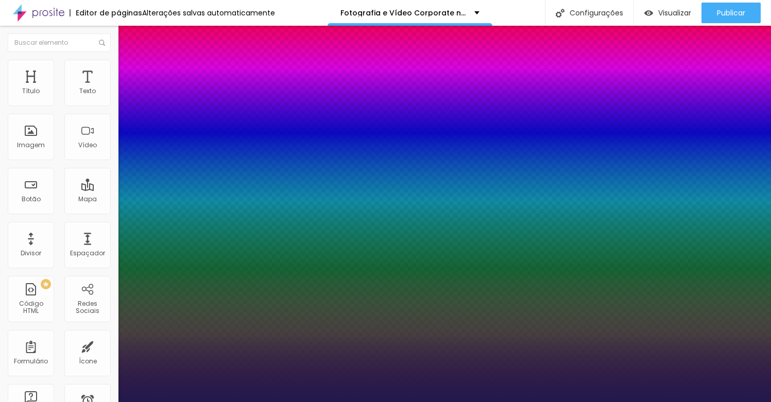
type input "0.5"
type input "16"
type input "0.5"
click at [270, 402] on div at bounding box center [385, 410] width 771 height 0
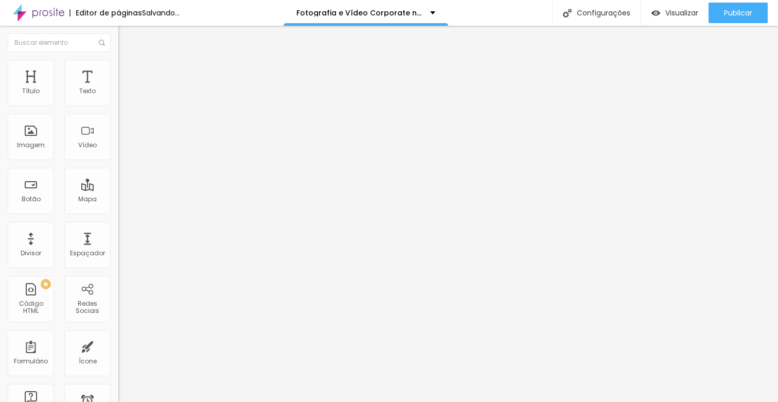
click at [118, 94] on span "Encaixotado" at bounding box center [138, 89] width 40 height 9
click at [118, 110] on span "Completo" at bounding box center [133, 105] width 31 height 9
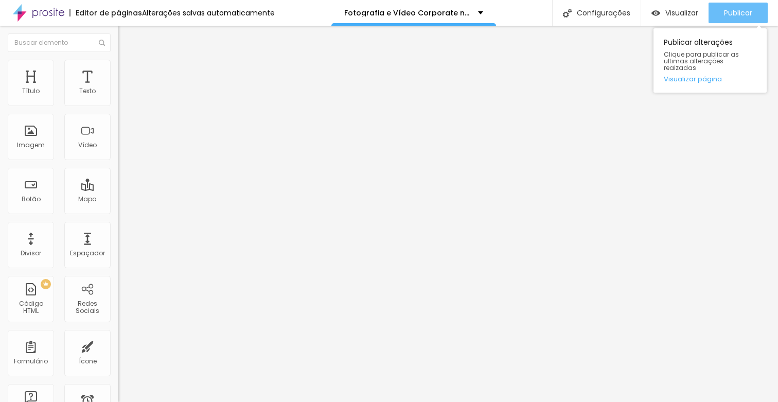
click at [743, 20] on div "Publicar" at bounding box center [738, 13] width 28 height 21
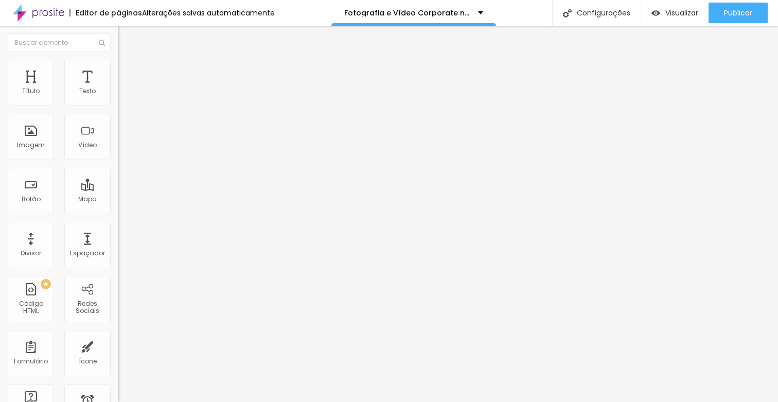
click at [118, 68] on li "Estilo" at bounding box center [177, 65] width 118 height 10
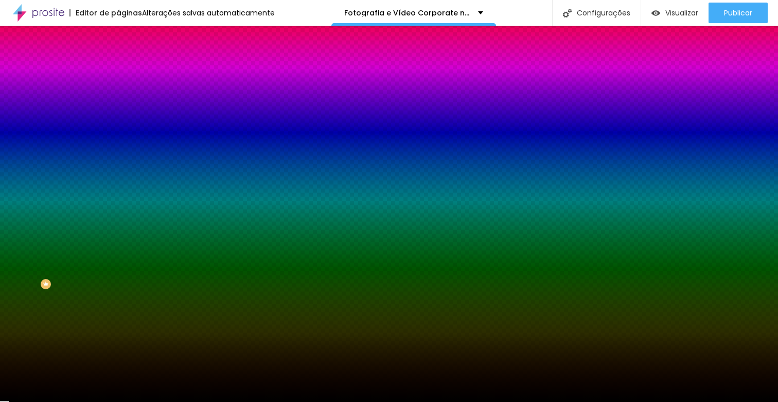
click at [118, 70] on li "Avançado" at bounding box center [177, 75] width 118 height 10
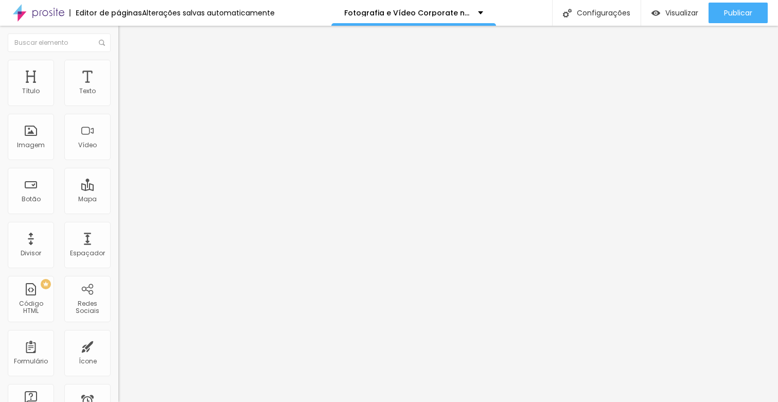
type input "45"
type input "40"
drag, startPoint x: 68, startPoint y: 103, endPoint x: 62, endPoint y: 103, distance: 6.2
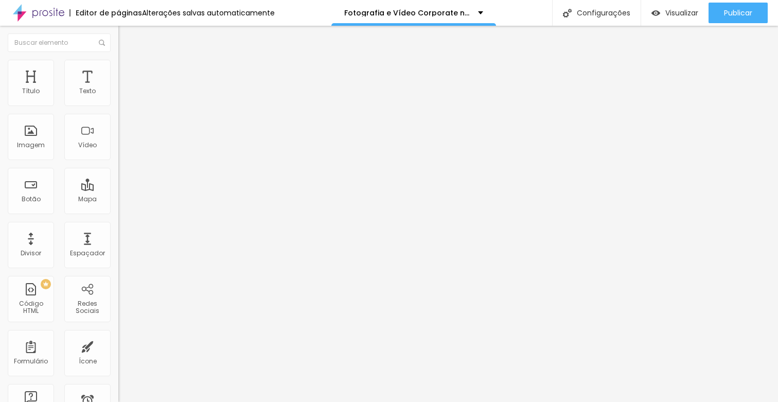
type input "40"
click at [118, 200] on input "range" at bounding box center [151, 204] width 66 height 8
click at [118, 255] on div "Classes Html" at bounding box center [177, 267] width 118 height 25
click at [118, 70] on li "Avançado" at bounding box center [177, 75] width 118 height 10
type input "45"
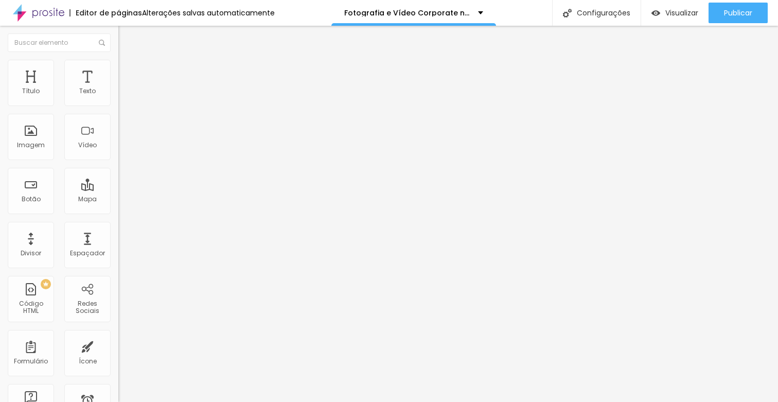
type input "45"
type input "40"
drag, startPoint x: 71, startPoint y: 101, endPoint x: 101, endPoint y: 90, distance: 32.2
type input "40"
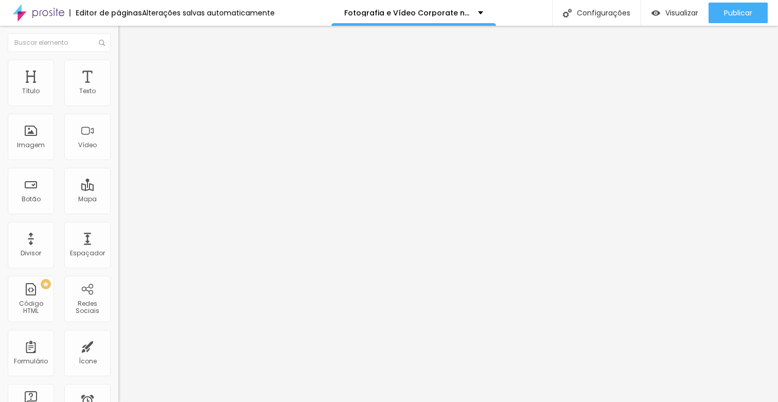
click at [118, 200] on input "range" at bounding box center [151, 204] width 66 height 8
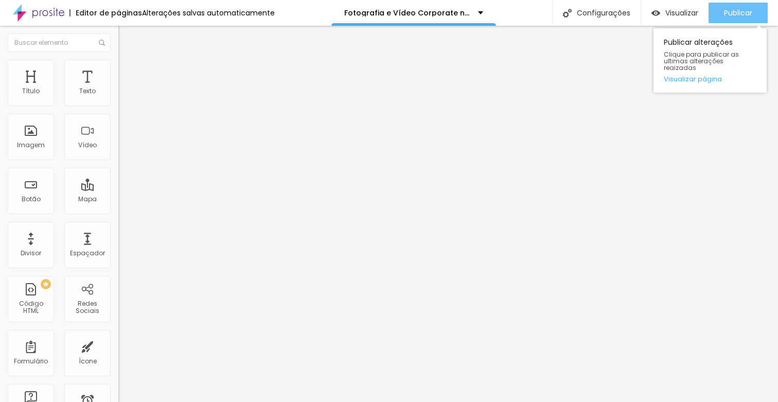
click at [748, 13] on span "Publicar" at bounding box center [738, 13] width 28 height 8
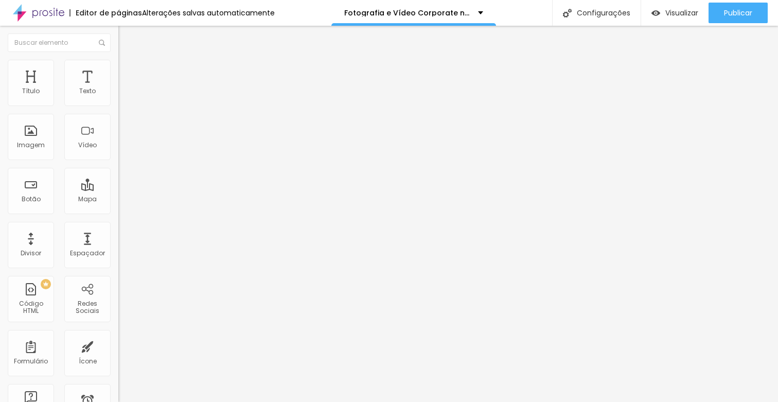
click at [123, 150] on icon "button" at bounding box center [126, 147] width 6 height 6
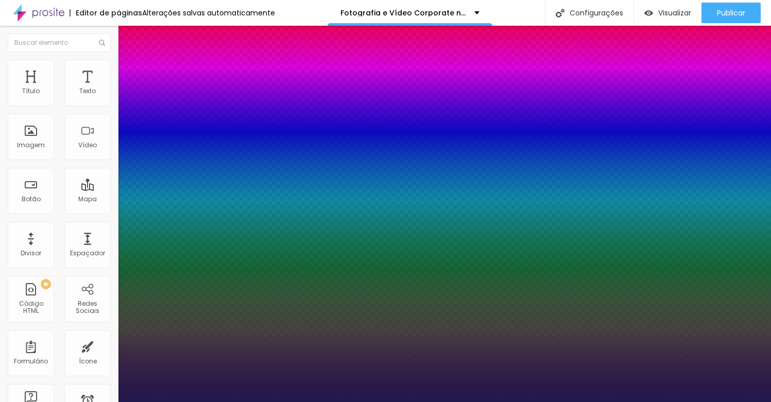
type input "0.5"
type input "19"
type input "0.5"
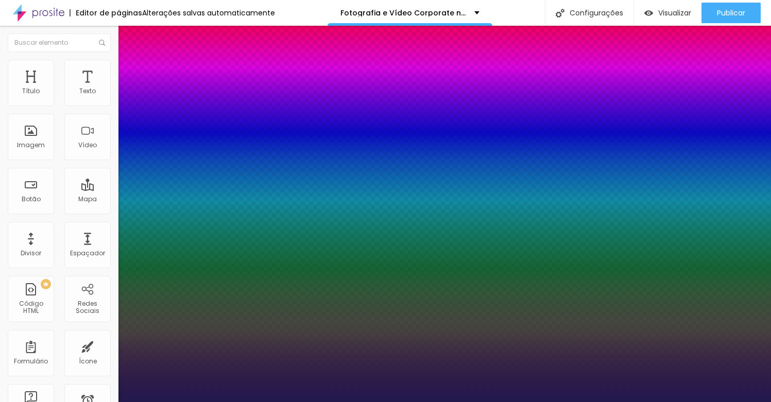
type input "18"
type input "0.5"
type input "17"
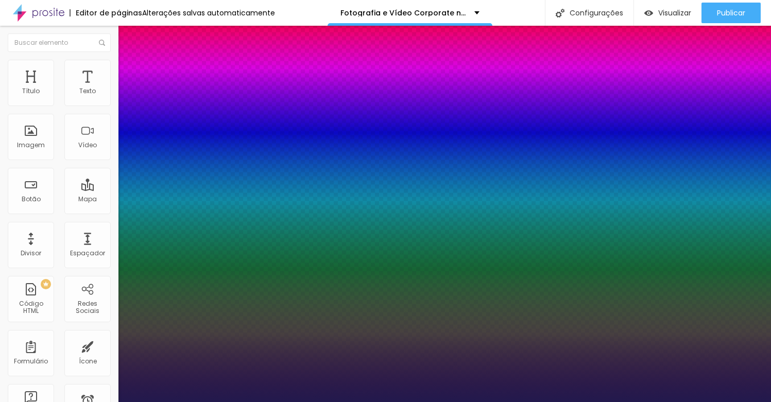
type input "0.5"
type input "16"
type input "0.5"
click at [267, 402] on div at bounding box center [385, 410] width 771 height 0
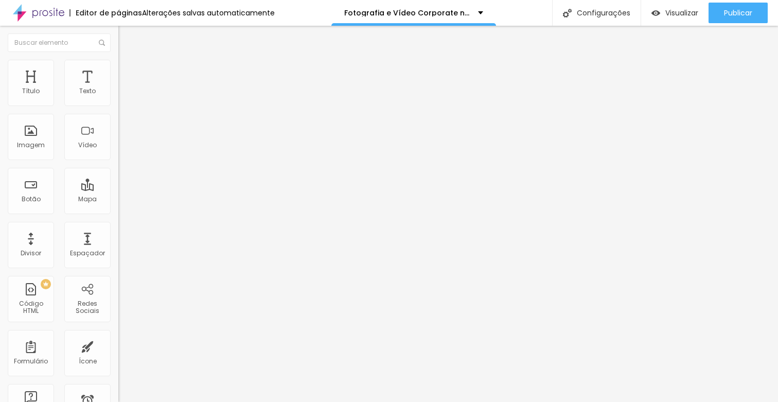
click at [118, 70] on li "Avançado" at bounding box center [177, 75] width 118 height 10
click at [118, 69] on li "Estilo" at bounding box center [177, 65] width 118 height 10
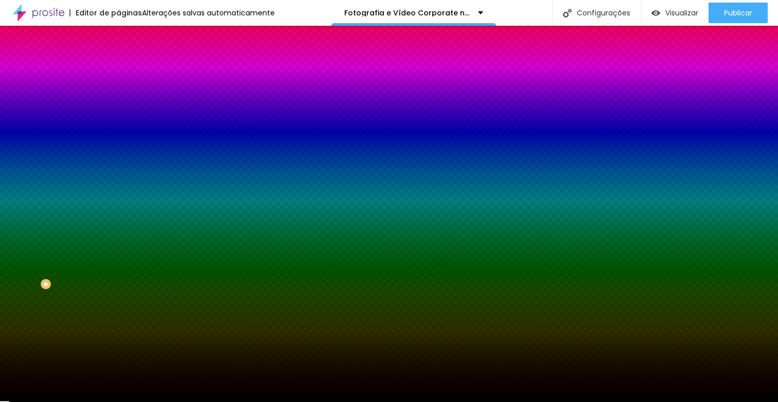
click at [118, 59] on img at bounding box center [122, 53] width 9 height 9
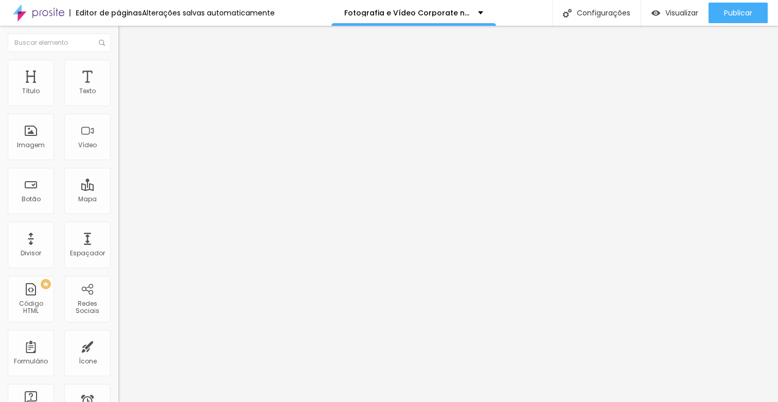
click at [118, 94] on span "Encaixotado" at bounding box center [138, 89] width 40 height 9
click at [118, 110] on span "Completo" at bounding box center [133, 105] width 31 height 9
click at [118, 70] on li "Avançado" at bounding box center [177, 75] width 118 height 10
type input "45"
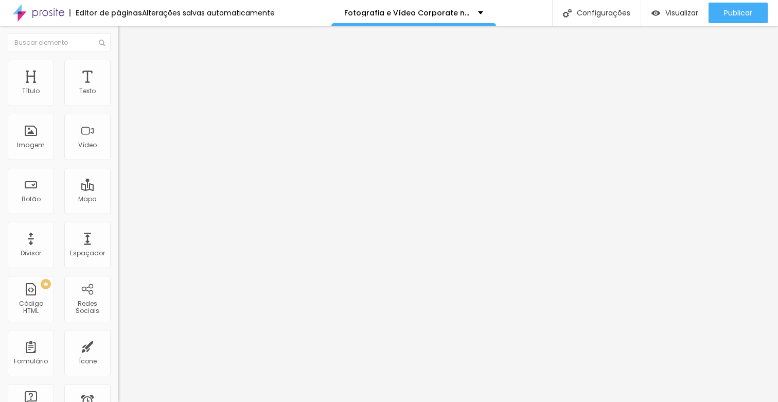
type input "40"
click at [118, 200] on input "range" at bounding box center [151, 204] width 66 height 8
click at [124, 149] on icon "button" at bounding box center [126, 147] width 4 height 4
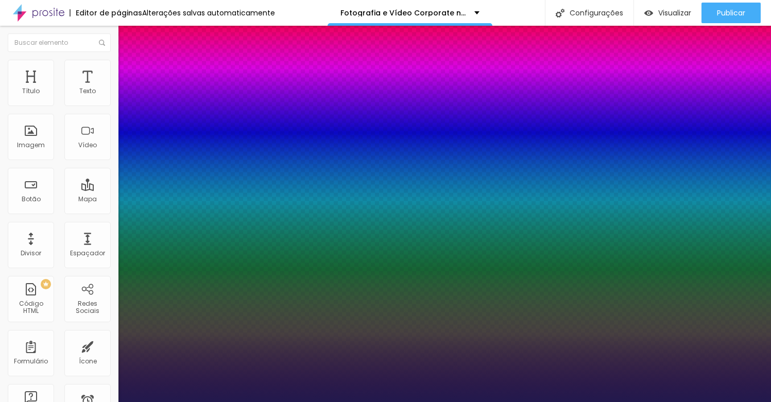
type input "0.5"
type input "19"
type input "0.5"
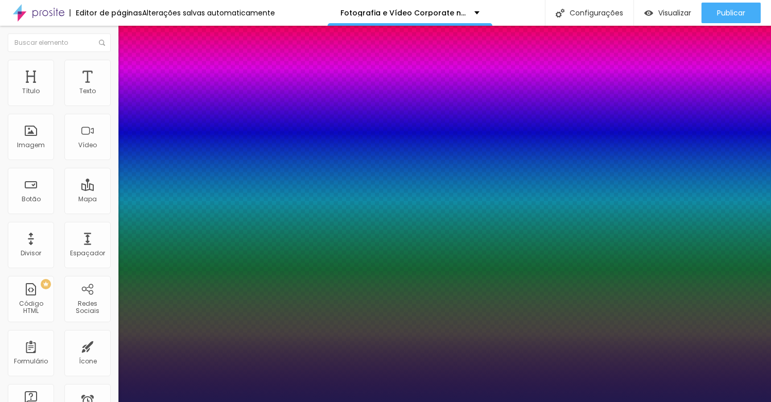
type input "18"
type input "0.5"
type input "17"
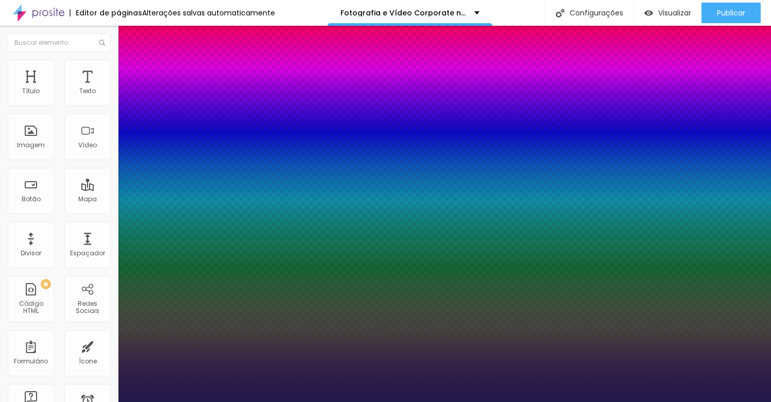
type input "0.5"
type input "16"
type input "0.5"
click at [251, 402] on div at bounding box center [385, 410] width 771 height 0
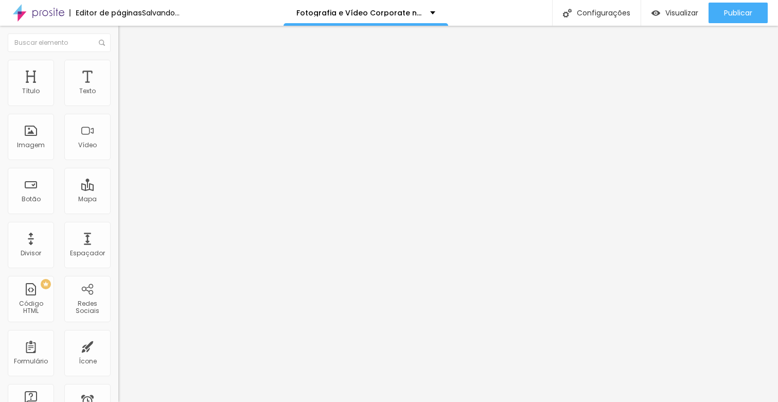
click at [118, 70] on li "Avançado" at bounding box center [177, 75] width 118 height 10
type input "35"
click at [118, 200] on input "range" at bounding box center [151, 204] width 66 height 8
type input "40"
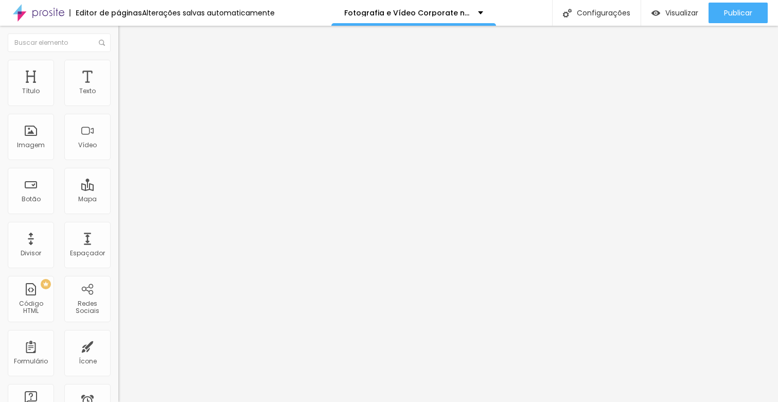
type input "40"
click at [118, 200] on input "range" at bounding box center [151, 204] width 66 height 8
click at [118, 95] on div "Modo Encaixotado Encaixotado Completo" at bounding box center [177, 94] width 118 height 28
click at [118, 94] on span "Encaixotado" at bounding box center [138, 89] width 40 height 9
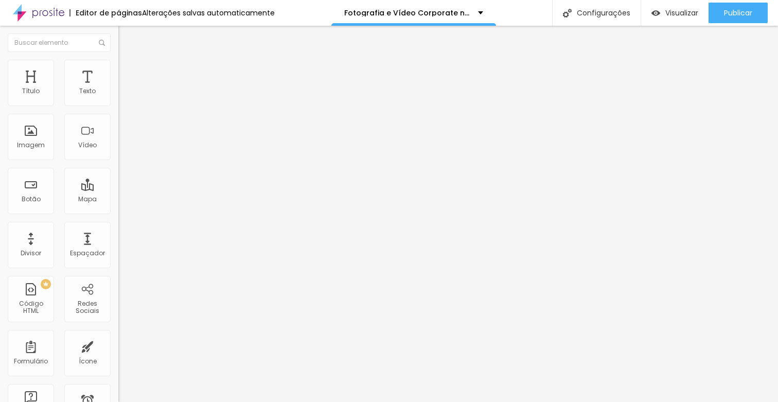
click at [118, 110] on span "Completo" at bounding box center [133, 105] width 31 height 9
click at [118, 94] on span "Encaixotado" at bounding box center [138, 89] width 40 height 9
click at [118, 110] on span "Completo" at bounding box center [133, 105] width 31 height 9
click at [123, 150] on icon "button" at bounding box center [126, 147] width 6 height 6
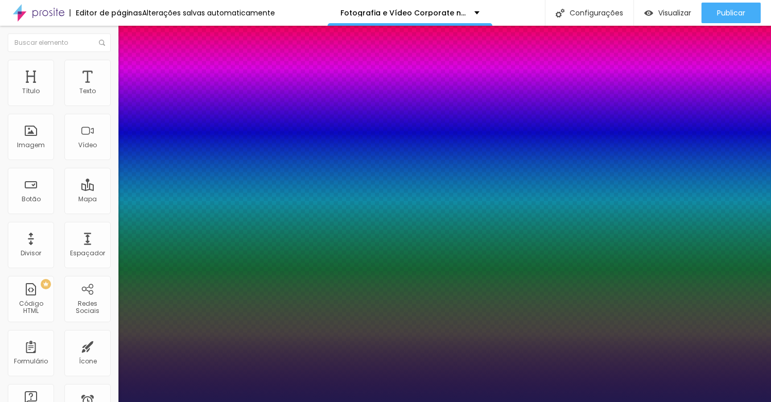
type input "0.5"
type input "19"
type input "0.5"
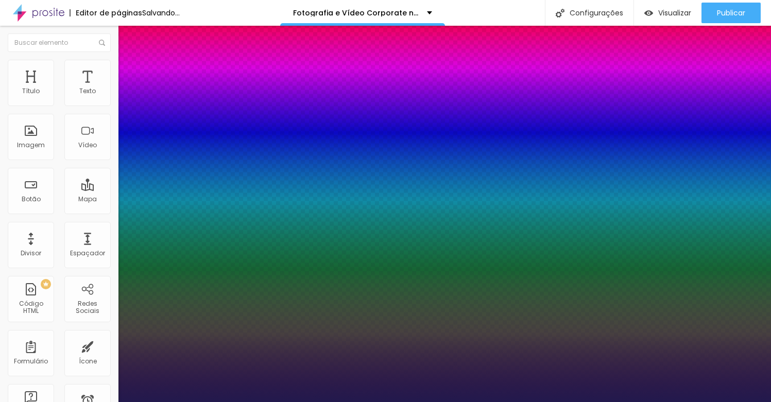
type input "18"
type input "0.5"
type input "17"
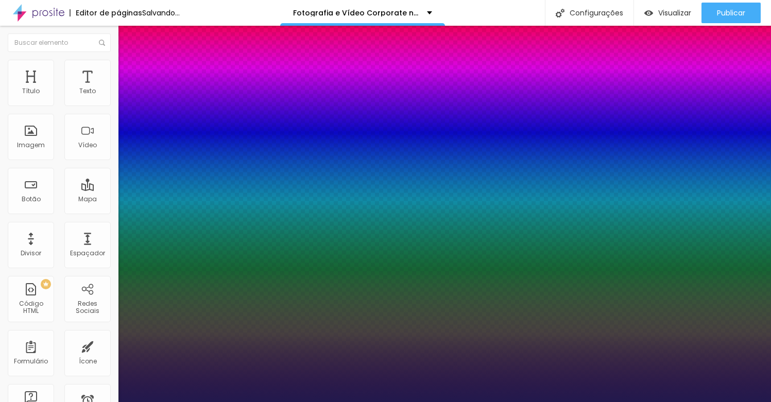
type input "0.5"
type input "16"
type input "0.5"
click at [379, 402] on div at bounding box center [385, 410] width 771 height 0
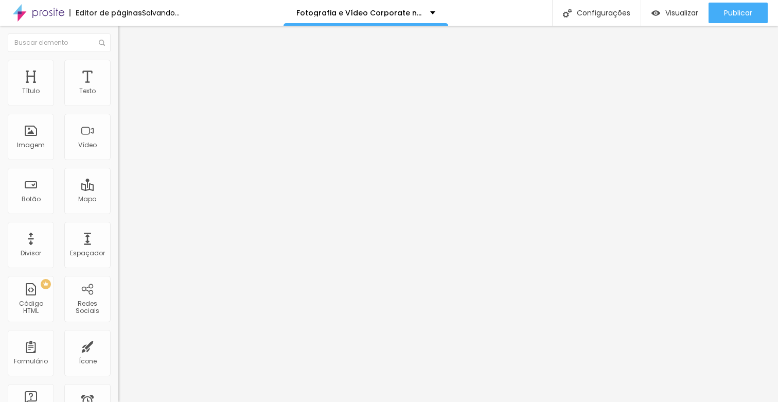
click at [118, 70] on li "Avançado" at bounding box center [177, 75] width 118 height 10
type input "45"
type input "40"
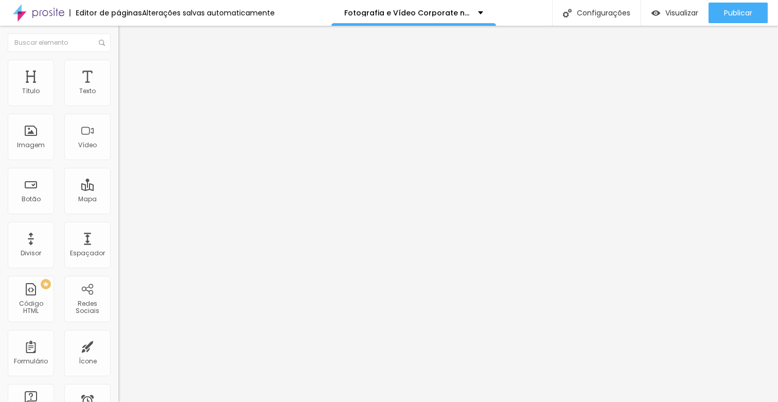
drag, startPoint x: 70, startPoint y: 102, endPoint x: 60, endPoint y: 103, distance: 9.8
type input "40"
click at [118, 200] on input "range" at bounding box center [151, 204] width 66 height 8
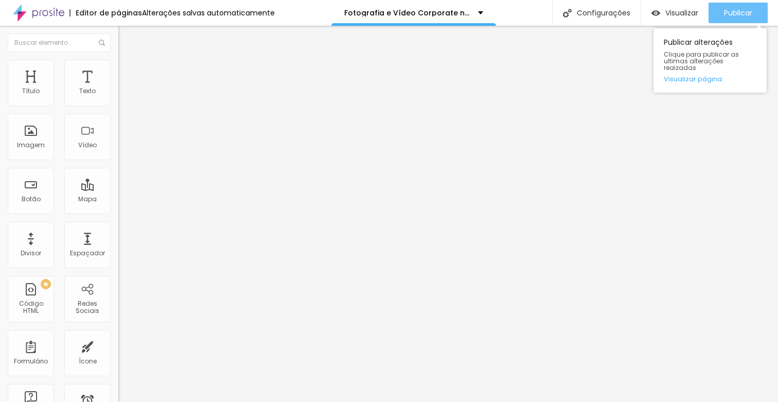
click at [747, 9] on span "Publicar" at bounding box center [738, 13] width 28 height 8
